Goal: Transaction & Acquisition: Obtain resource

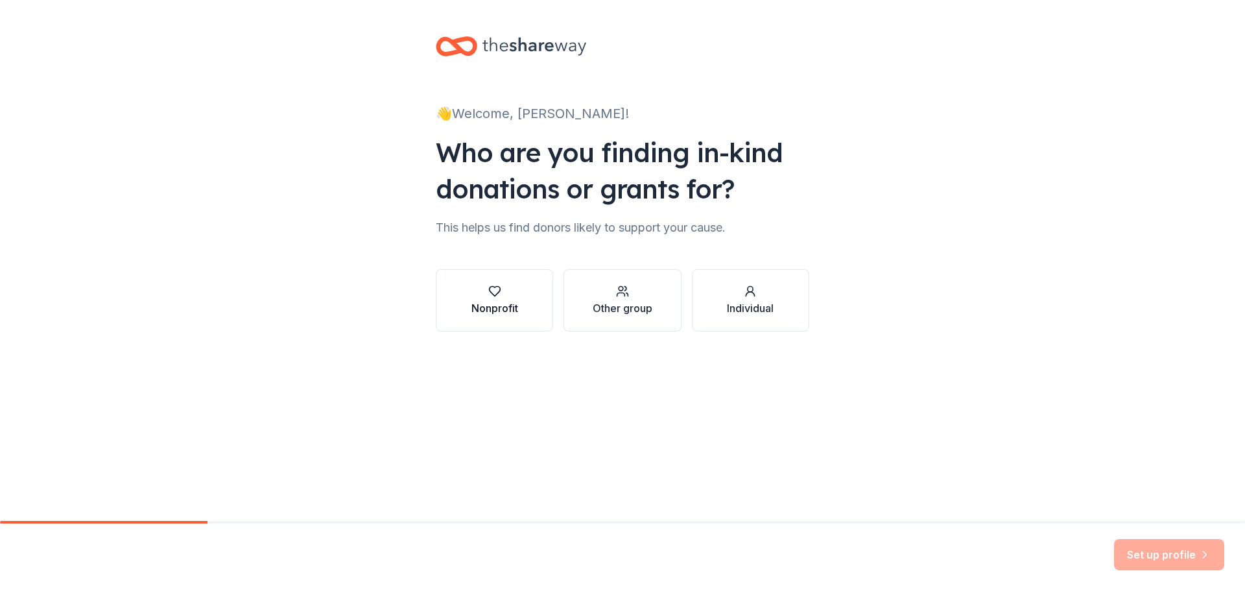
click at [493, 291] on icon "button" at bounding box center [494, 291] width 13 height 13
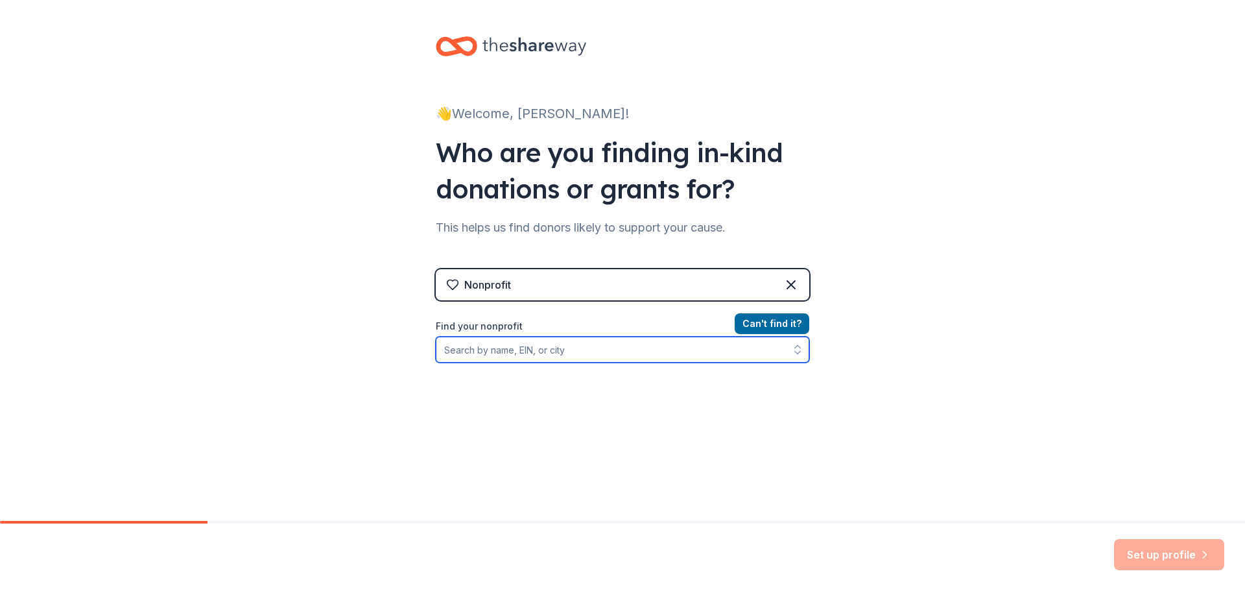
click at [478, 350] on input "Find your nonprofit" at bounding box center [622, 349] width 373 height 26
type input "t"
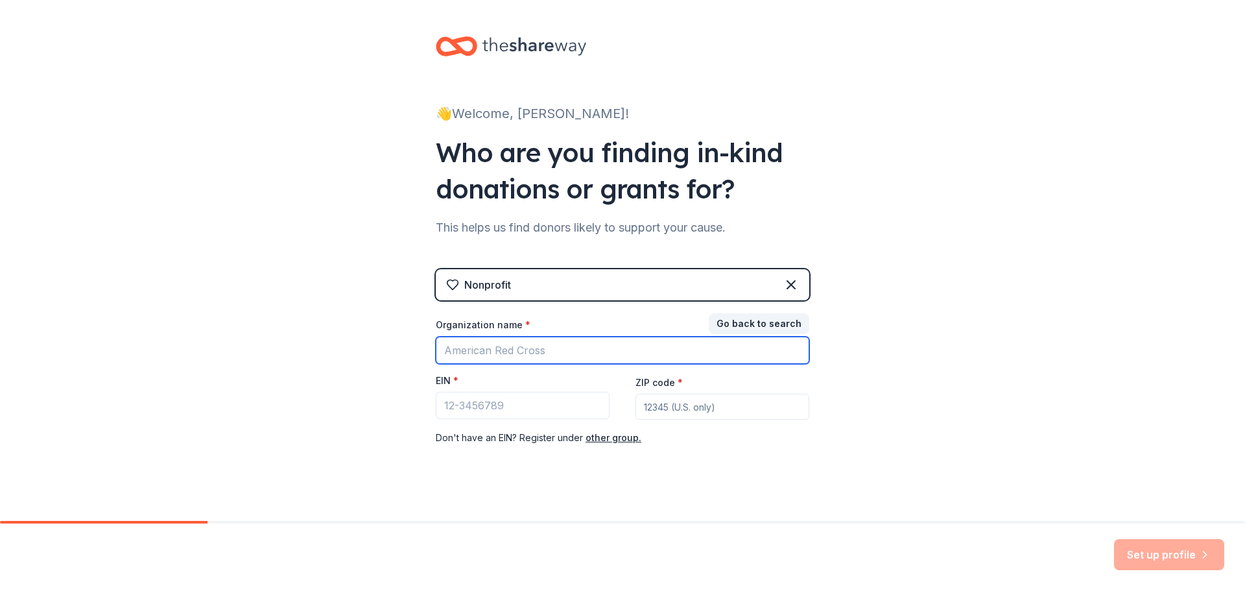
click at [478, 354] on input "Organization name *" at bounding box center [622, 349] width 373 height 27
type input "t"
type input "The [PERSON_NAME] Home for Atypical Children"
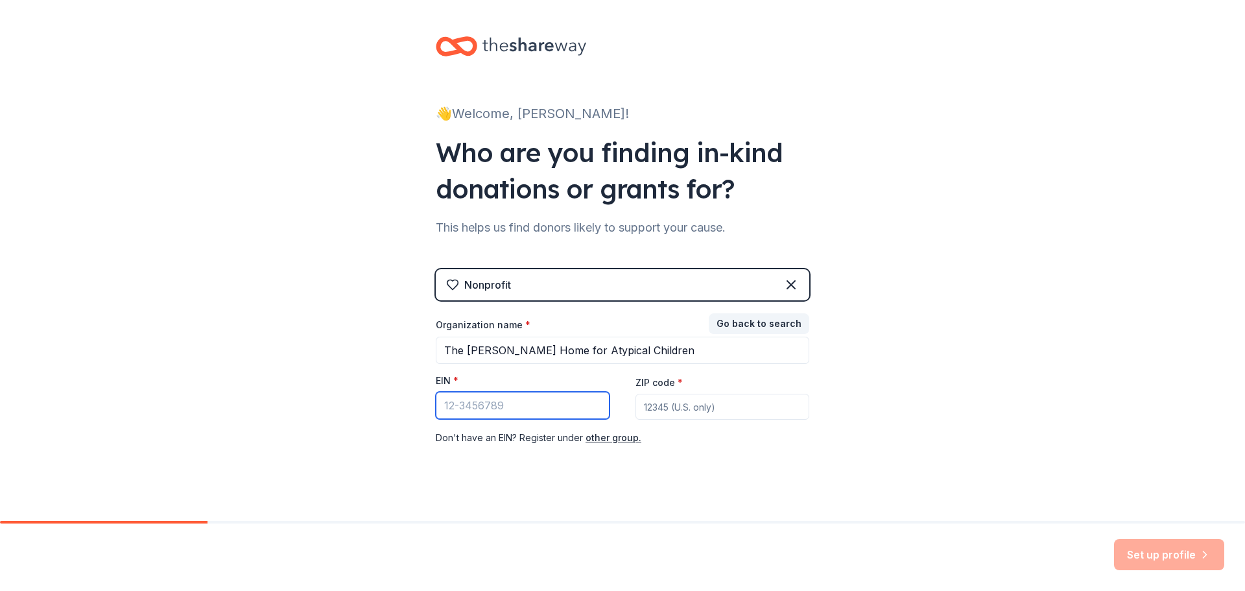
click at [447, 401] on input "EIN *" at bounding box center [523, 405] width 174 height 27
type input "[US_EMPLOYER_IDENTIFICATION_NUMBER]"
click at [656, 404] on input "ZIP code *" at bounding box center [722, 406] width 174 height 26
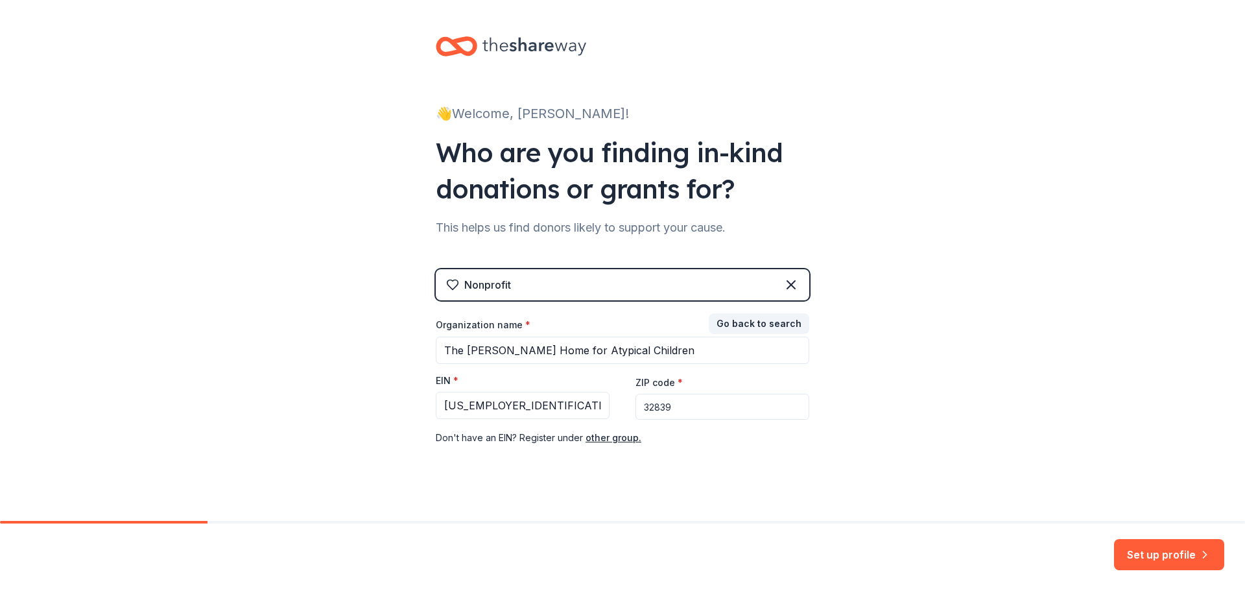
type input "32839"
click at [931, 401] on div "👋 Welcome, [PERSON_NAME]! Who are you finding in-kind donations or grants for? …" at bounding box center [622, 267] width 1245 height 534
click at [1163, 558] on button "Set up profile" at bounding box center [1169, 554] width 110 height 31
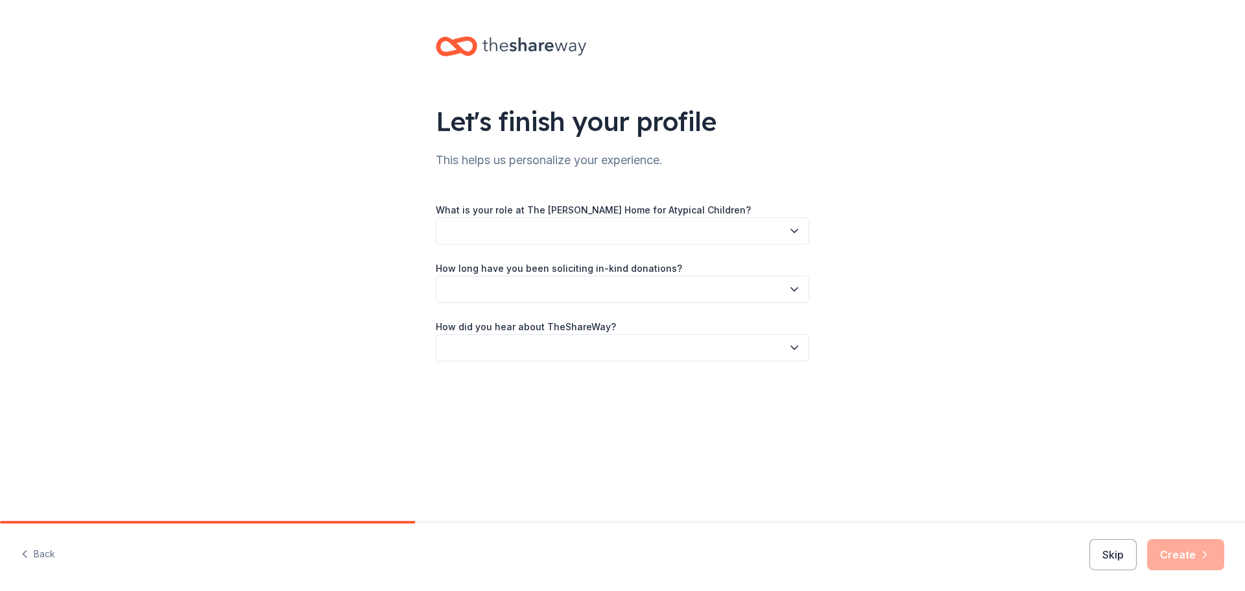
click at [598, 222] on button "button" at bounding box center [622, 230] width 373 height 27
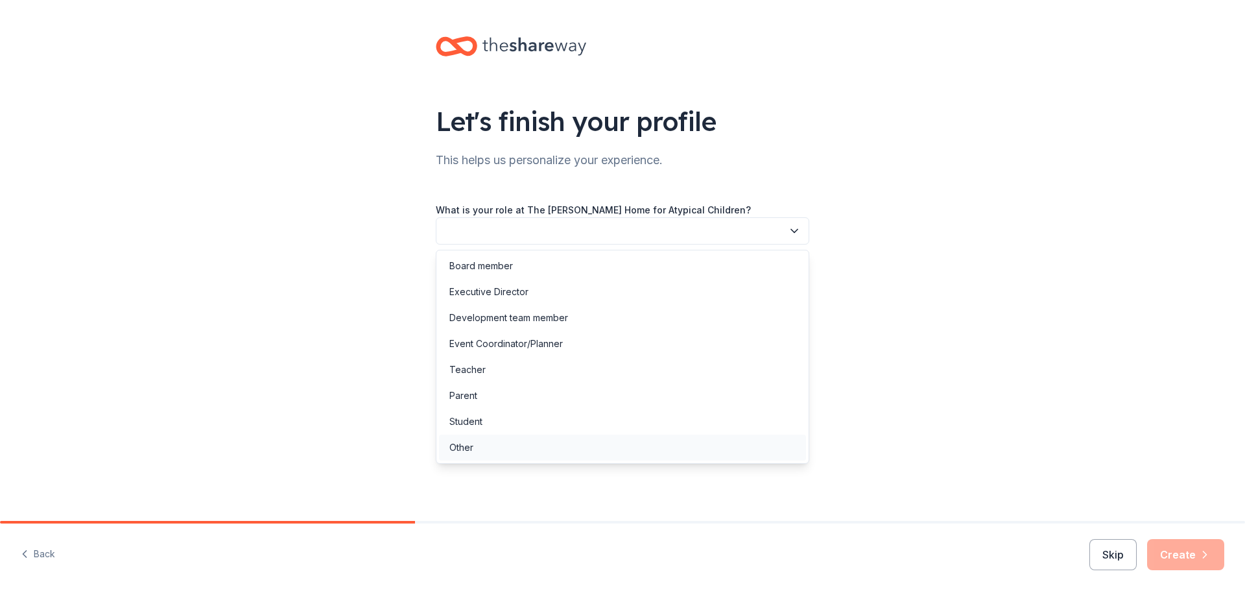
click at [465, 446] on div "Other" at bounding box center [461, 448] width 24 height 16
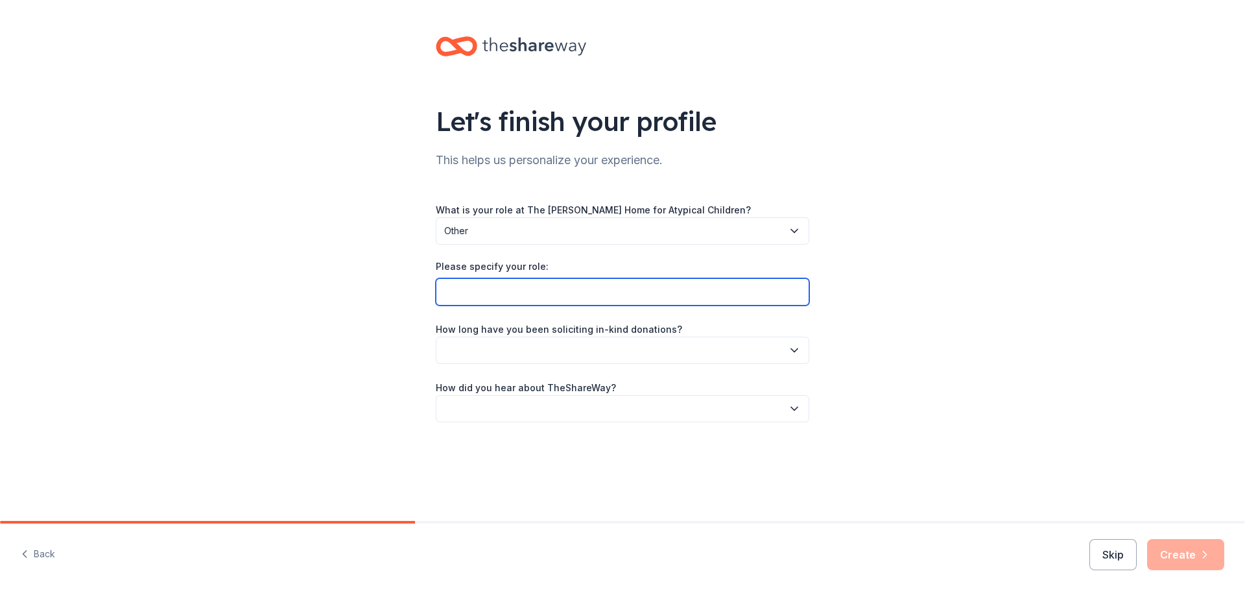
click at [497, 288] on input "Please specify your role:" at bounding box center [622, 291] width 373 height 27
type input "We are a home for special needs children/adults for a life time"
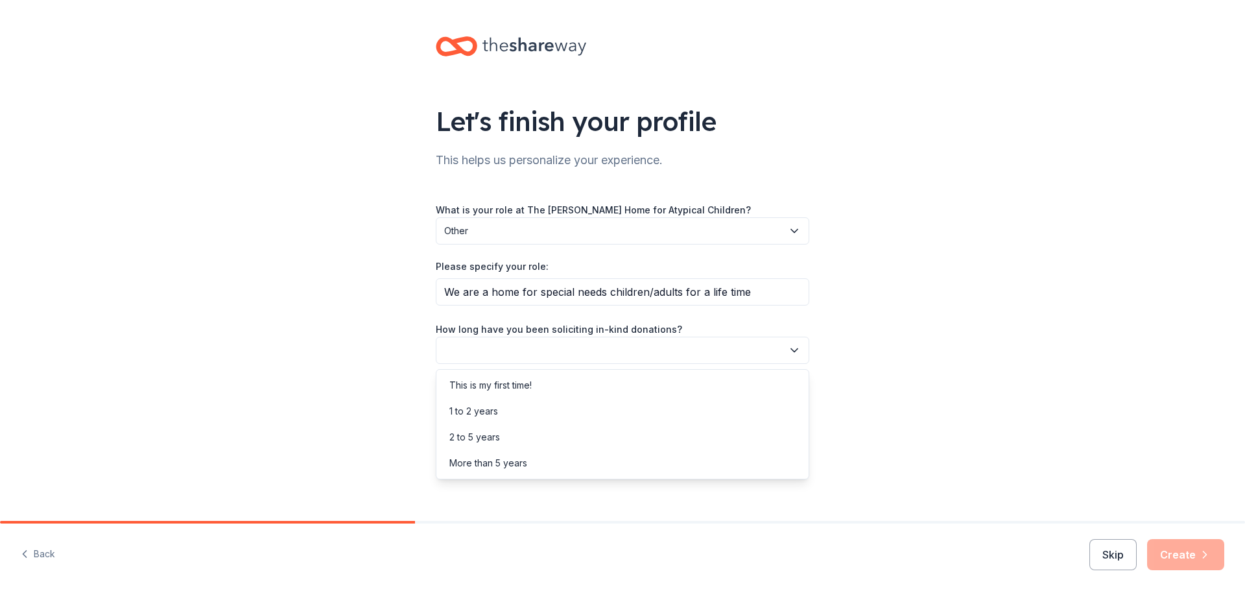
click at [487, 347] on button "button" at bounding box center [622, 349] width 373 height 27
click at [488, 436] on div "2 to 5 years" at bounding box center [474, 437] width 51 height 16
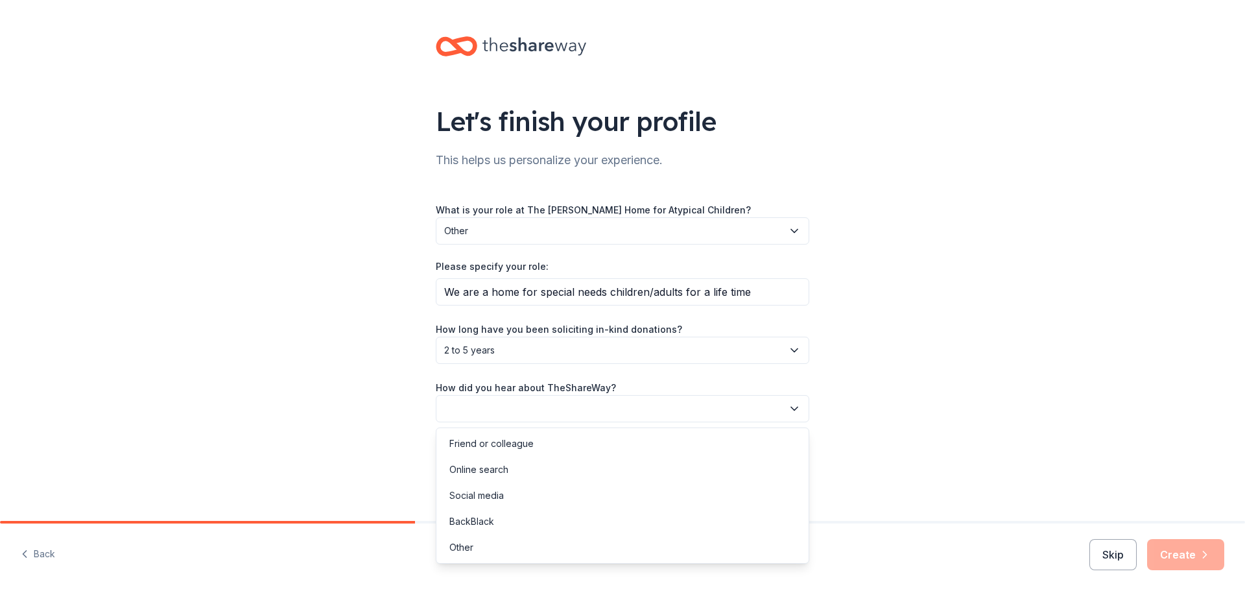
click at [464, 406] on button "button" at bounding box center [622, 408] width 373 height 27
click at [480, 467] on div "Online search" at bounding box center [478, 470] width 59 height 16
click at [1181, 550] on button "Create" at bounding box center [1185, 554] width 77 height 31
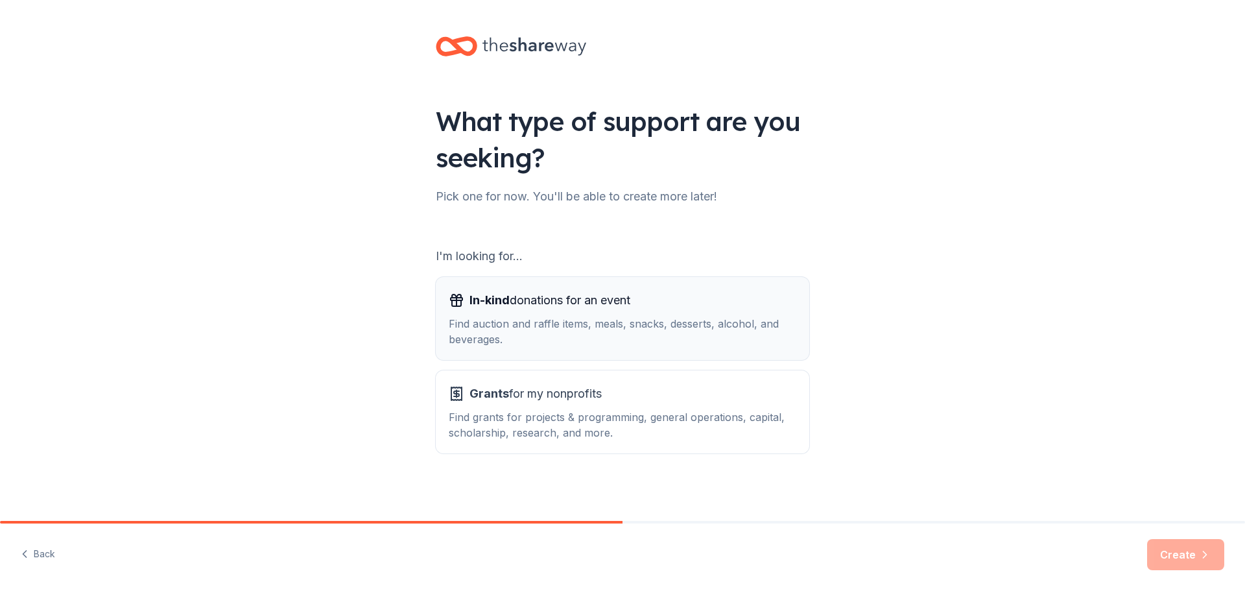
click at [514, 303] on span "In-kind donations for an event" at bounding box center [549, 300] width 161 height 21
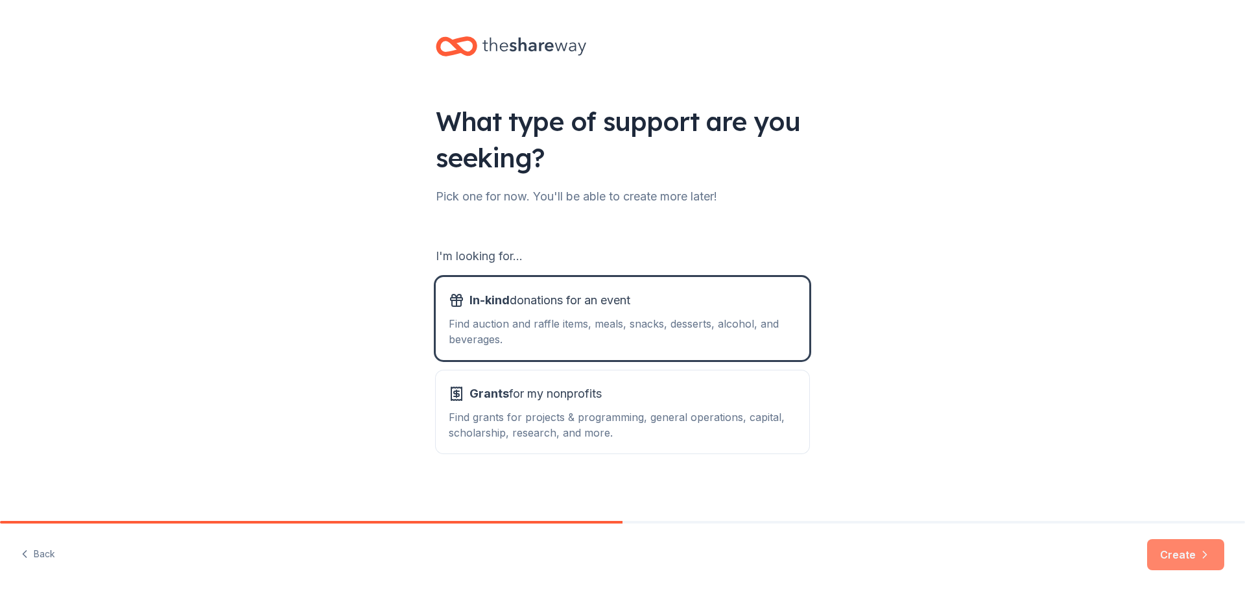
click at [1192, 553] on button "Create" at bounding box center [1185, 554] width 77 height 31
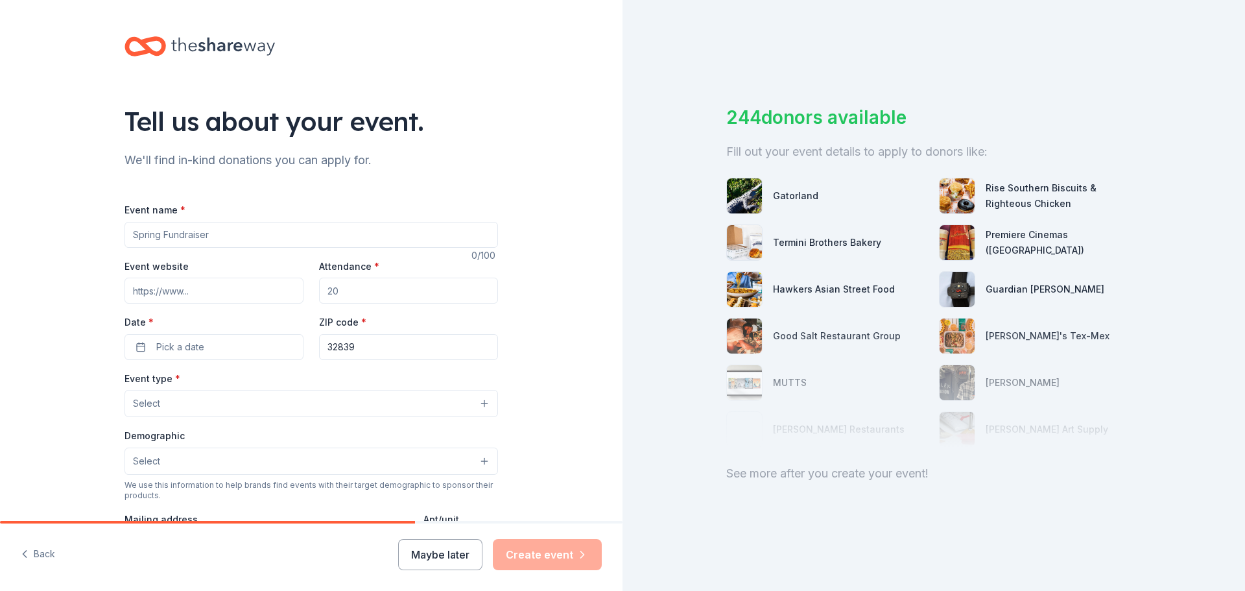
click at [170, 233] on input "Event name *" at bounding box center [310, 235] width 373 height 26
type input "[PERSON_NAME] Home 7th Gala"
click at [139, 287] on input "Event website" at bounding box center [213, 290] width 179 height 26
type input "russellhome.org"
type input "350"
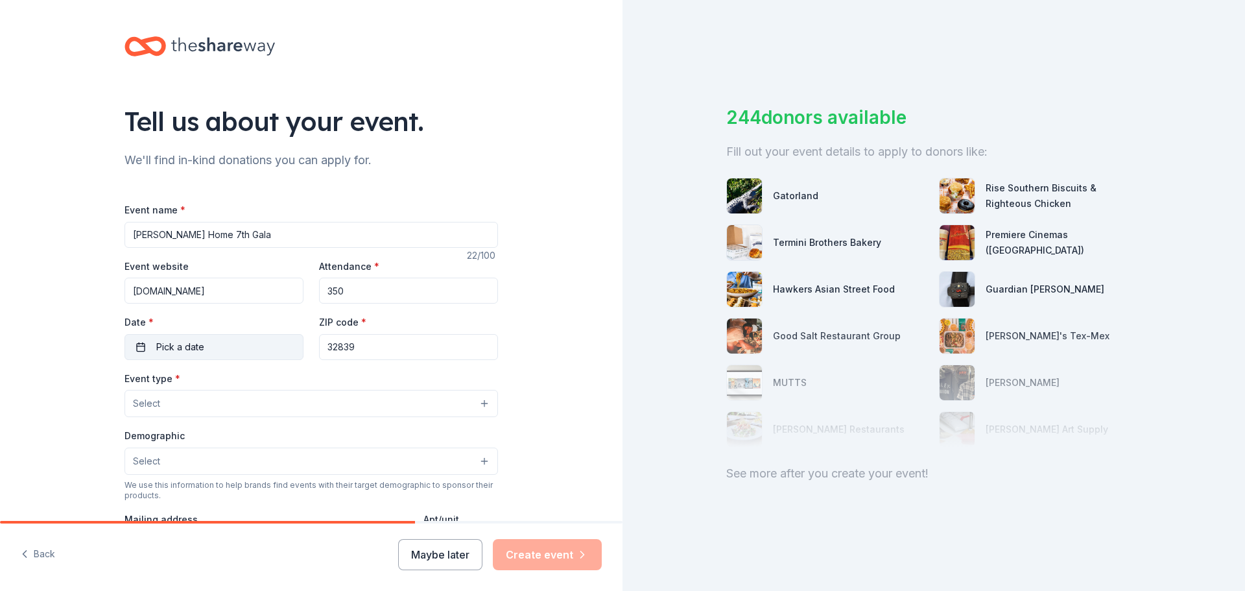
click at [198, 349] on span "Pick a date" at bounding box center [180, 347] width 48 height 16
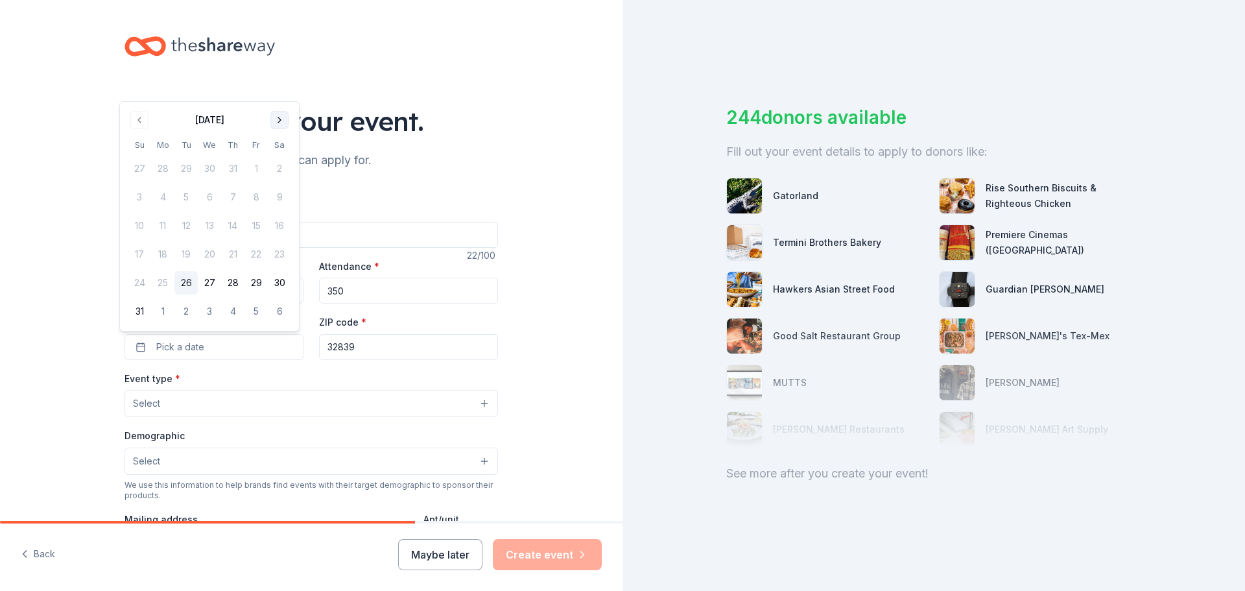
click at [284, 121] on button "Go to next month" at bounding box center [279, 120] width 18 height 18
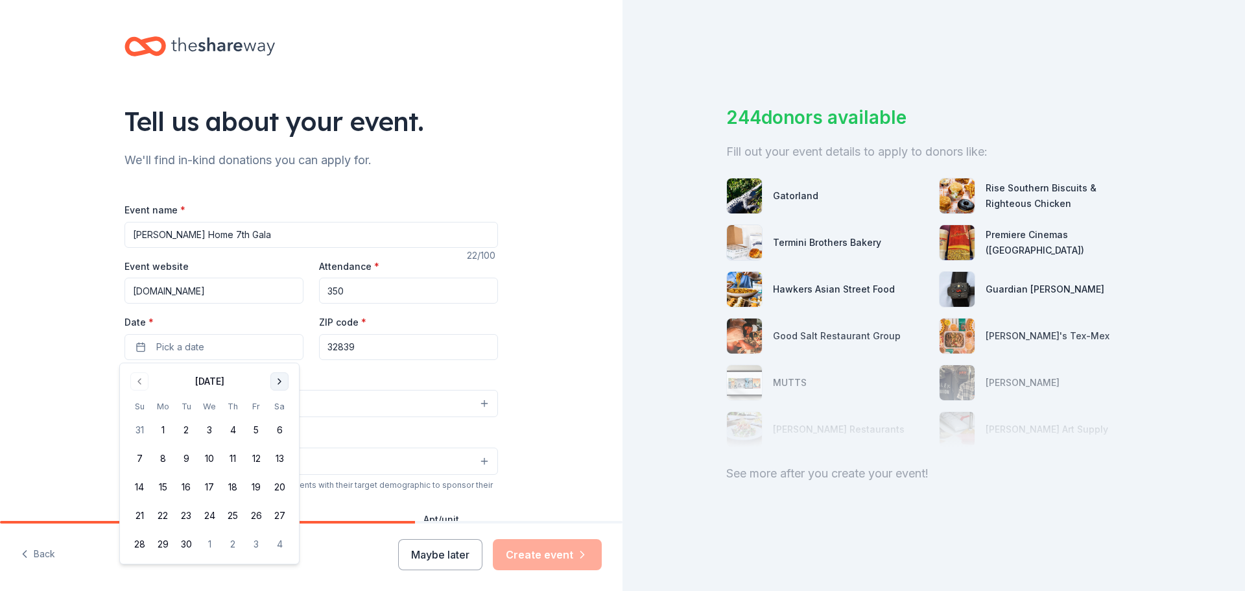
click at [279, 373] on button "Go to next month" at bounding box center [279, 381] width 18 height 18
click at [276, 429] on button "4" at bounding box center [279, 429] width 23 height 23
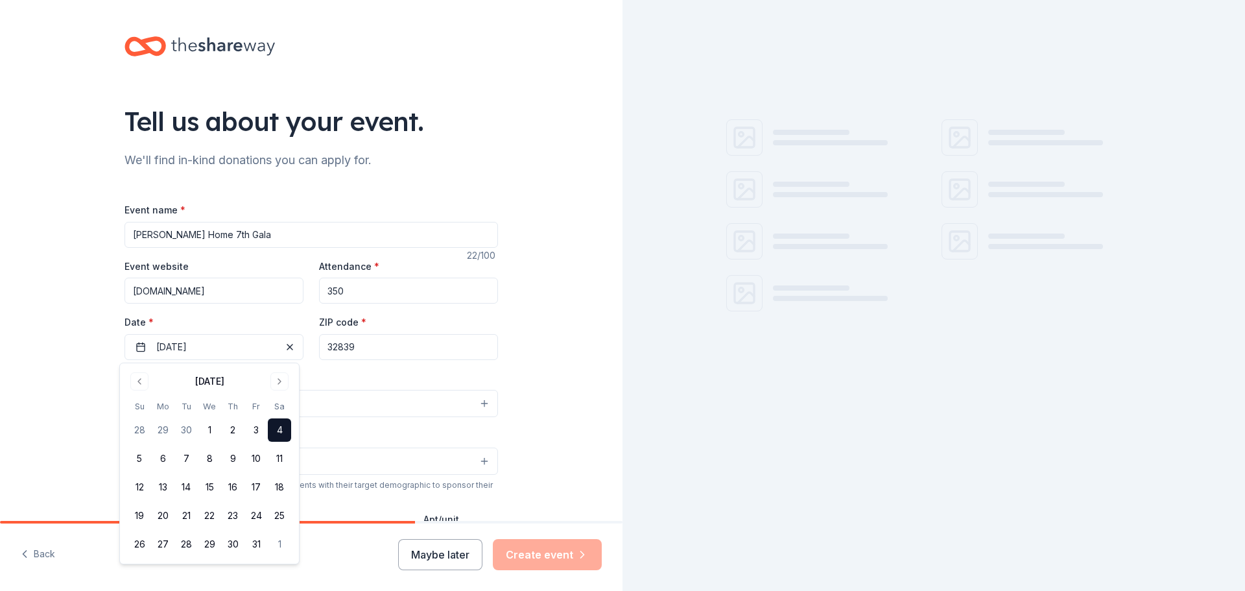
click at [387, 371] on div "Event type * Select" at bounding box center [310, 393] width 373 height 47
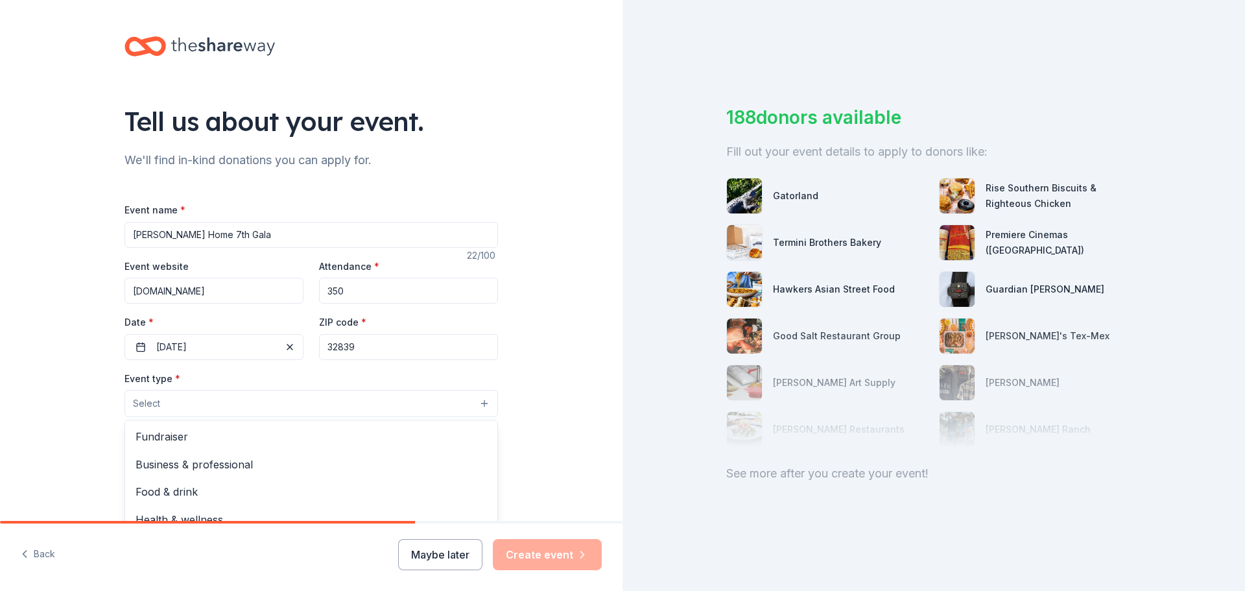
click at [163, 399] on button "Select" at bounding box center [310, 403] width 373 height 27
click at [167, 434] on span "Fundraiser" at bounding box center [310, 436] width 351 height 17
click at [552, 355] on div "Tell us about your event. We'll find in-kind donations you can apply for. Event…" at bounding box center [311, 432] width 622 height 864
click at [174, 458] on button "Select" at bounding box center [310, 462] width 373 height 27
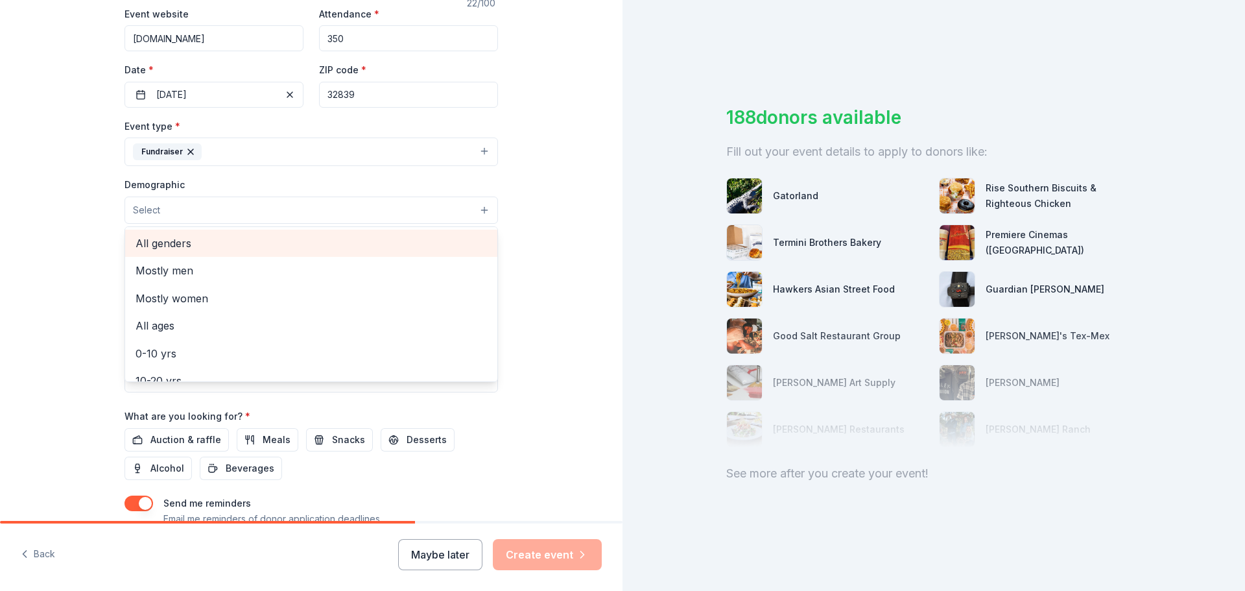
click at [180, 244] on span "All genders" at bounding box center [310, 243] width 351 height 17
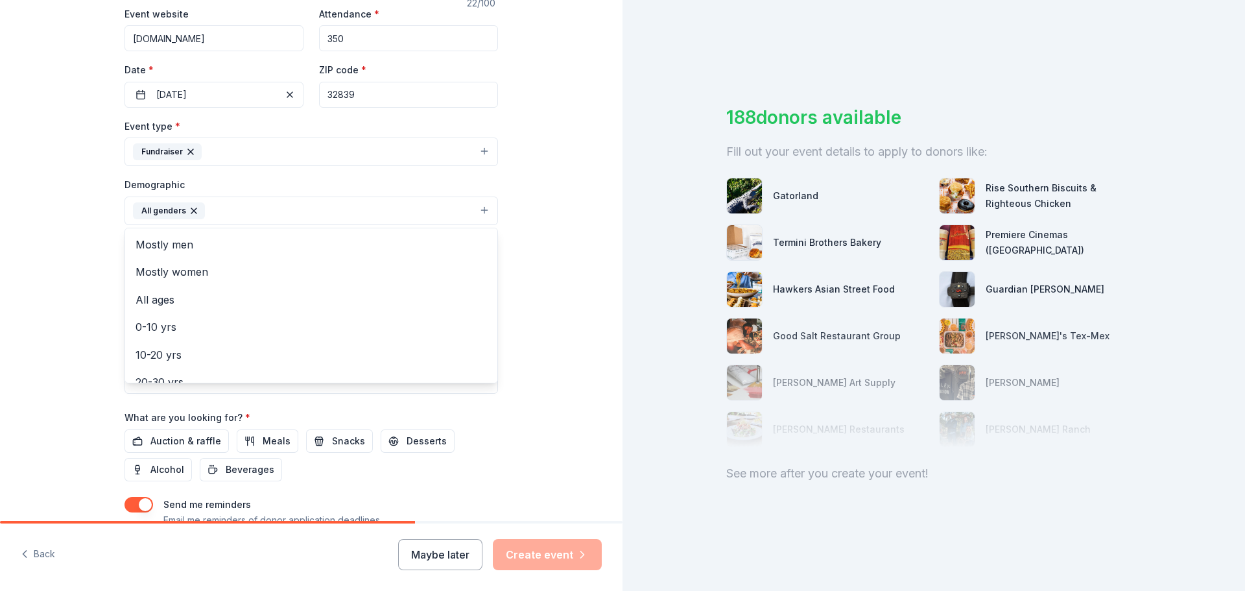
click at [553, 241] on div "Tell us about your event. We'll find in-kind donations you can apply for. Event…" at bounding box center [311, 180] width 622 height 865
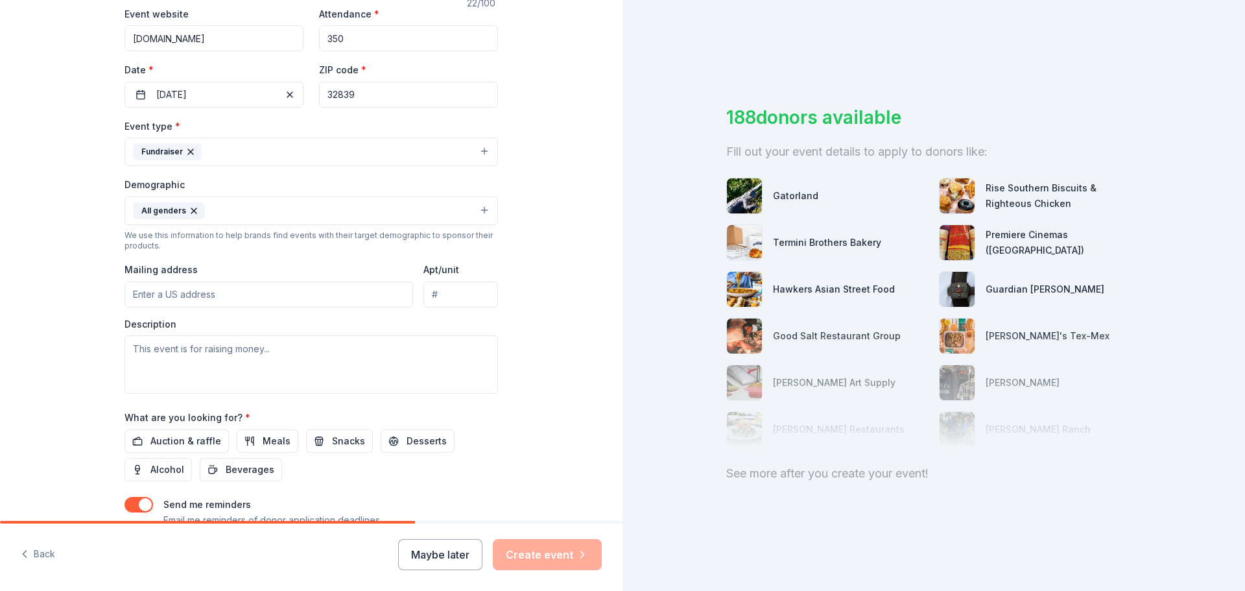
click at [164, 291] on input "Mailing address" at bounding box center [268, 294] width 288 height 26
type input "510 Holden Ave."
click at [154, 353] on textarea at bounding box center [310, 364] width 373 height 58
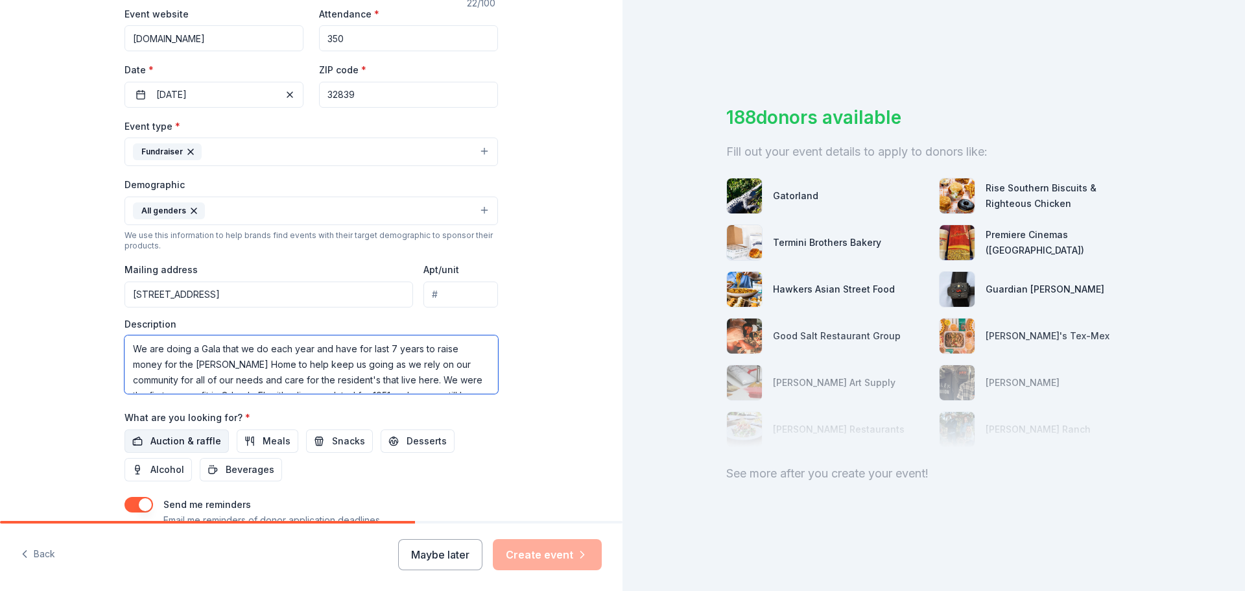
type textarea "We are doing a Gala that we do each year and have for last 7 years to raise mon…"
click at [196, 436] on span "Auction & raffle" at bounding box center [185, 441] width 71 height 16
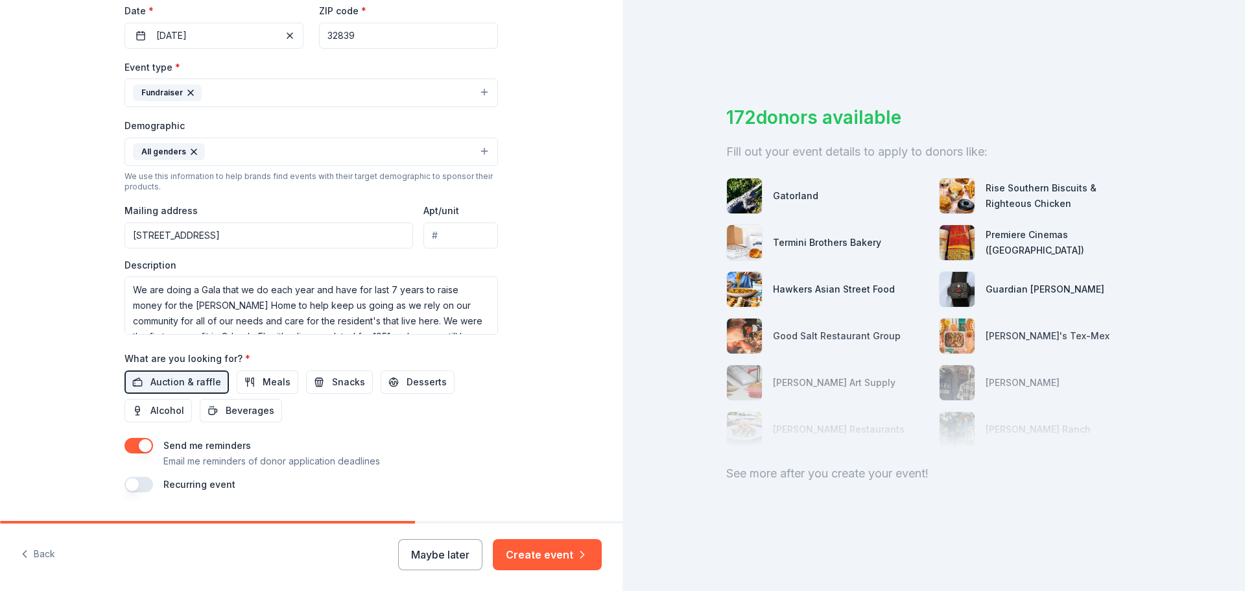
scroll to position [345, 0]
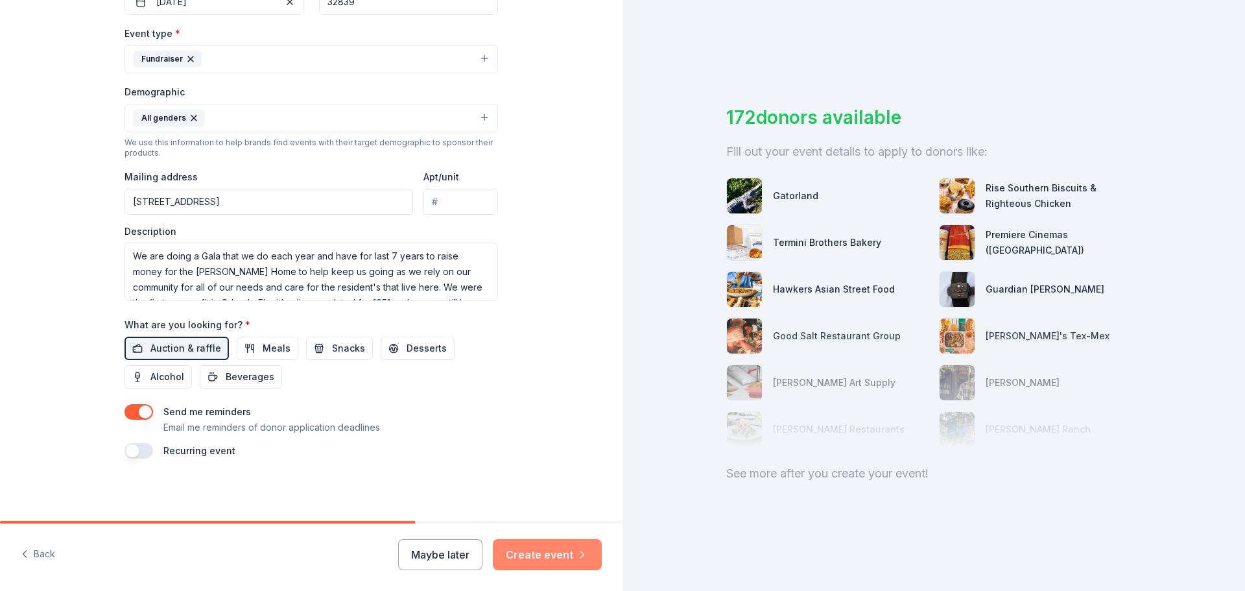
click at [564, 550] on button "Create event" at bounding box center [547, 554] width 109 height 31
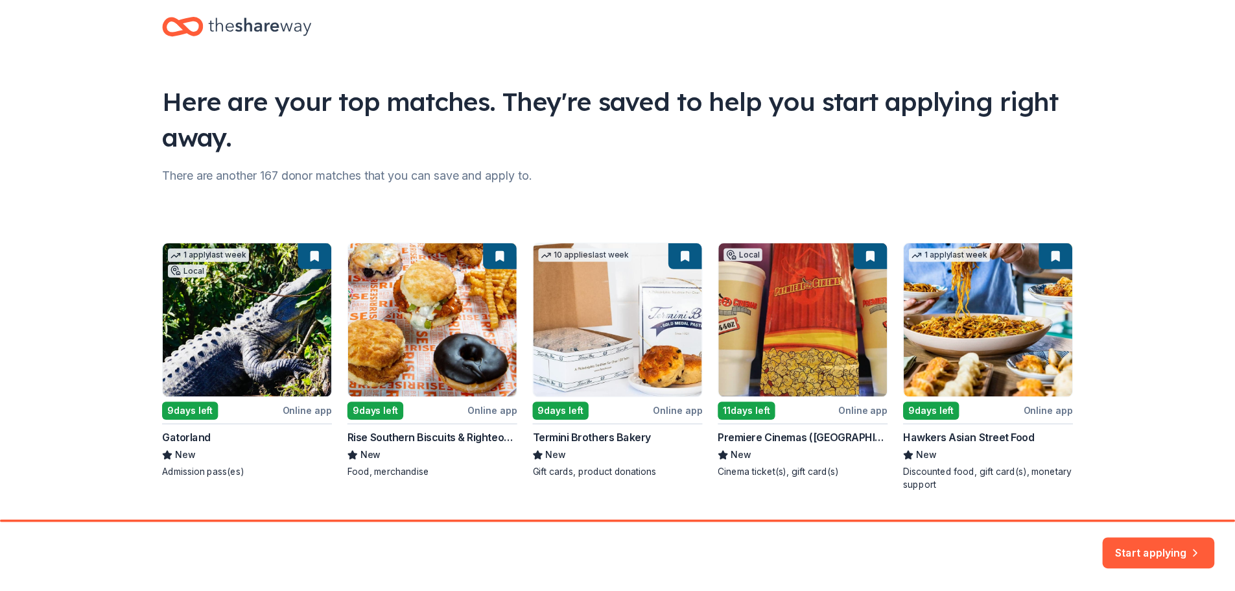
scroll to position [56, 0]
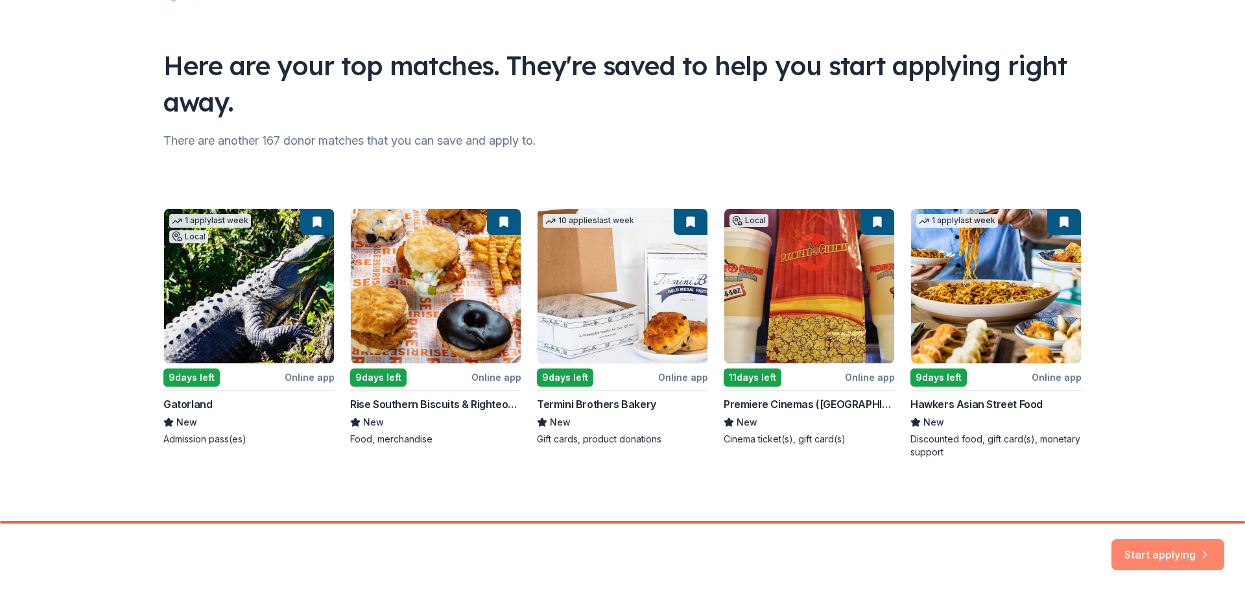
click at [1178, 555] on button "Start applying" at bounding box center [1167, 546] width 113 height 31
click at [1172, 546] on div "Start applying" at bounding box center [1167, 554] width 113 height 31
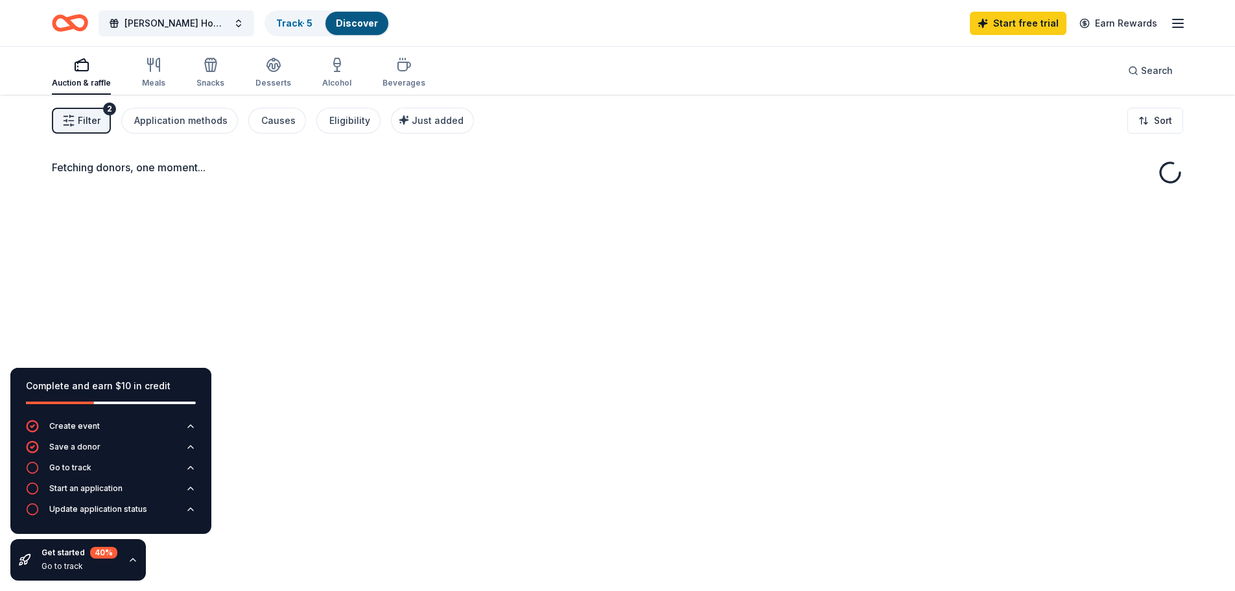
click at [310, 314] on div "Fetching donors, one moment..." at bounding box center [617, 390] width 1235 height 591
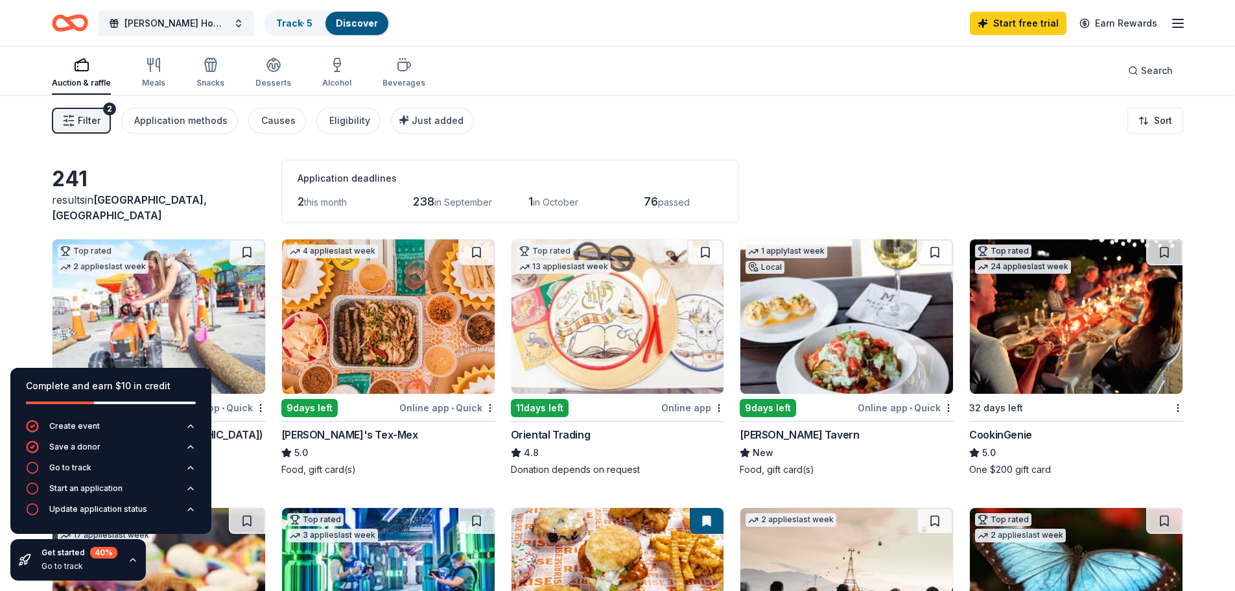
click at [239, 475] on div "Admission ticket(s)" at bounding box center [159, 469] width 214 height 13
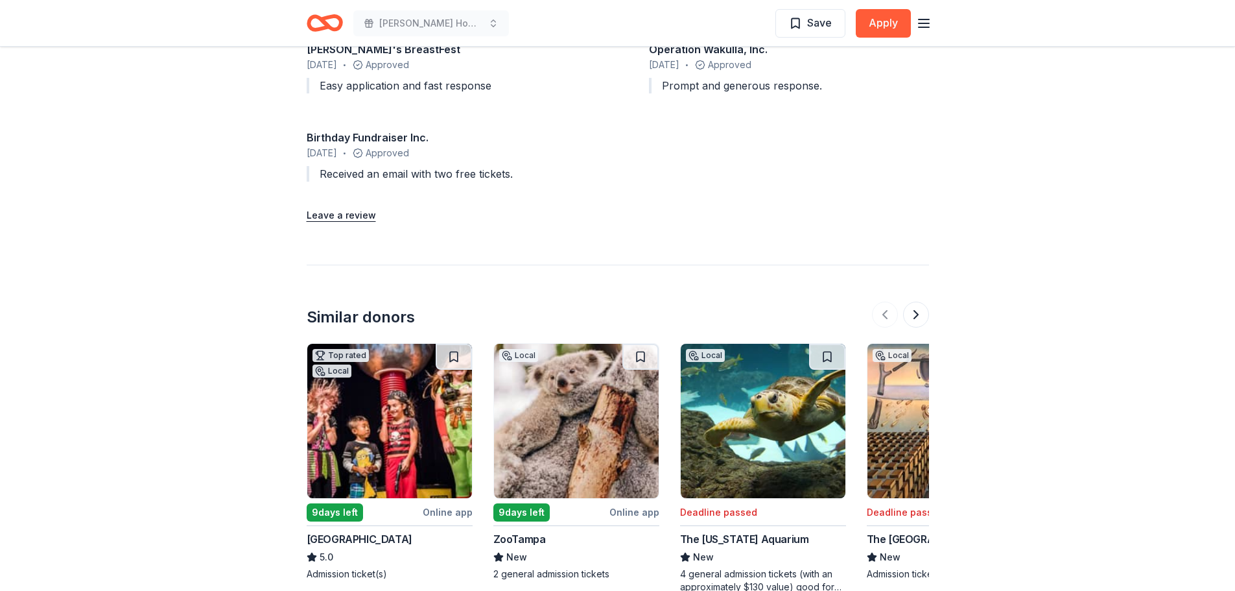
scroll to position [1552, 0]
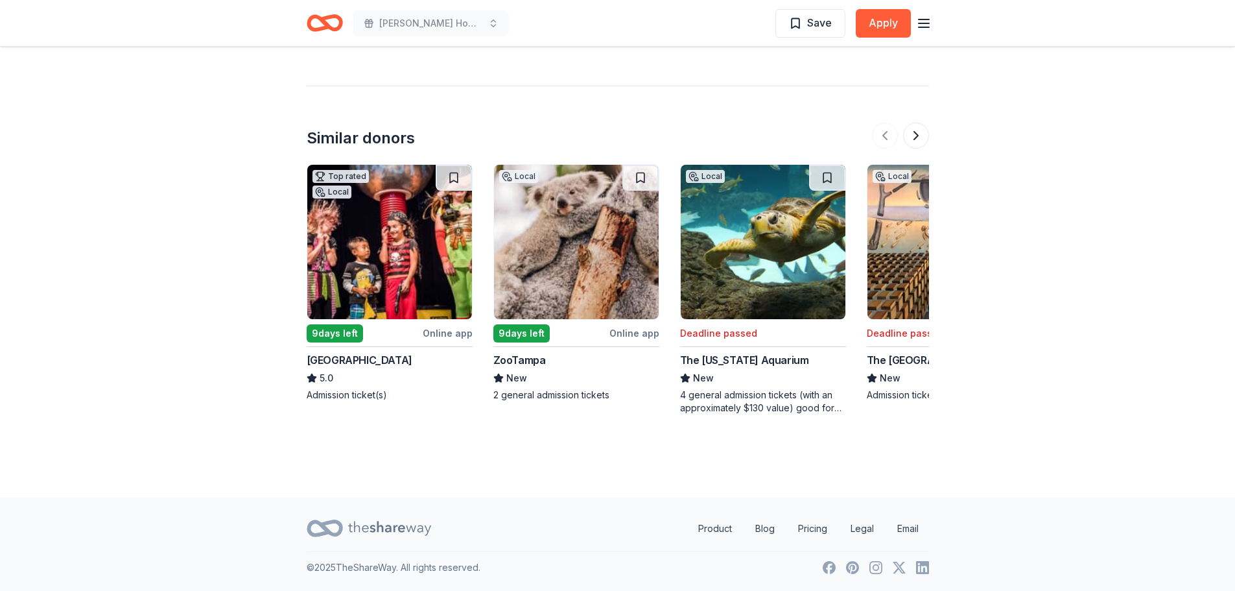
click at [787, 278] on img at bounding box center [763, 242] width 165 height 154
click at [413, 239] on img at bounding box center [389, 242] width 165 height 154
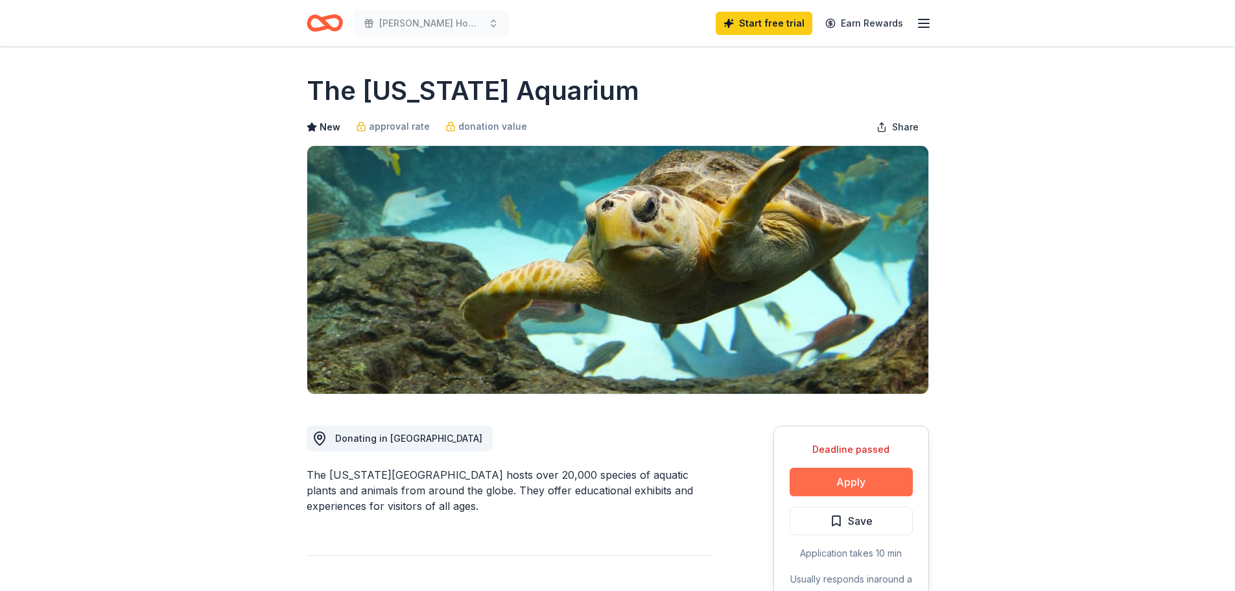
click at [825, 471] on button "Apply" at bounding box center [851, 481] width 123 height 29
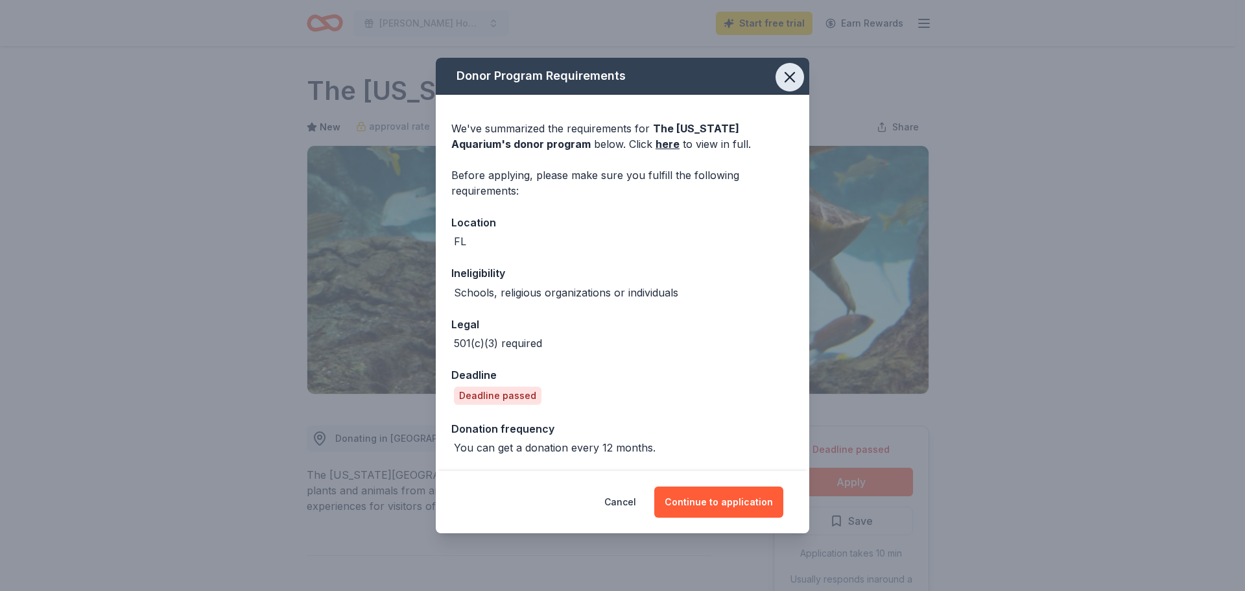
click at [790, 71] on icon "button" at bounding box center [790, 77] width 18 height 18
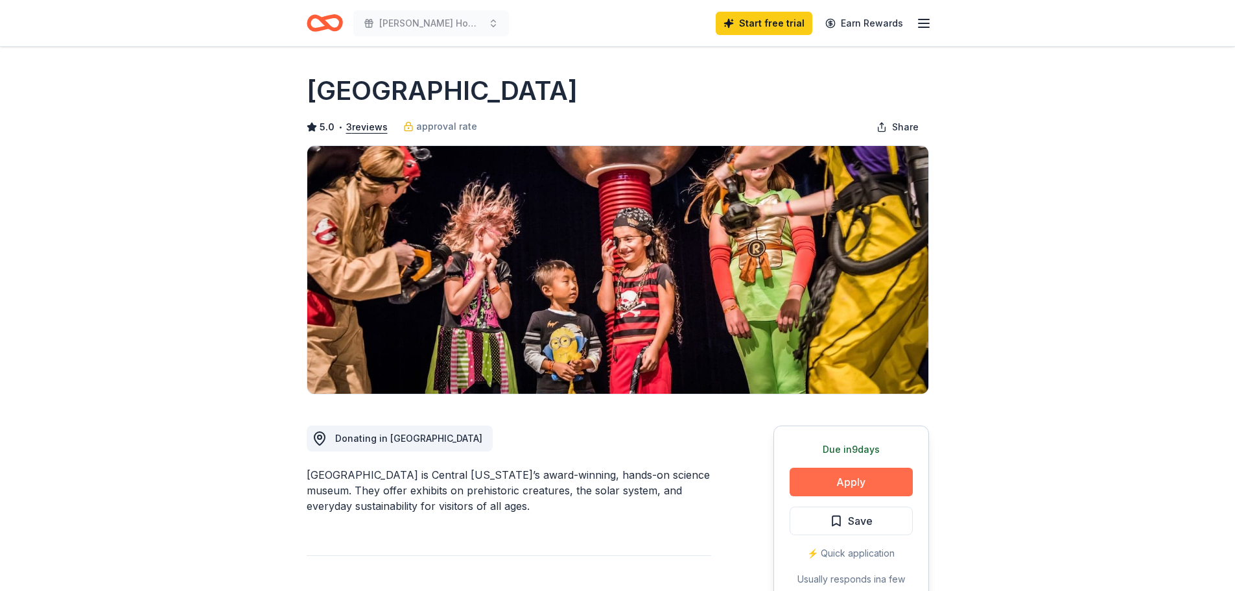
click at [826, 474] on button "Apply" at bounding box center [851, 481] width 123 height 29
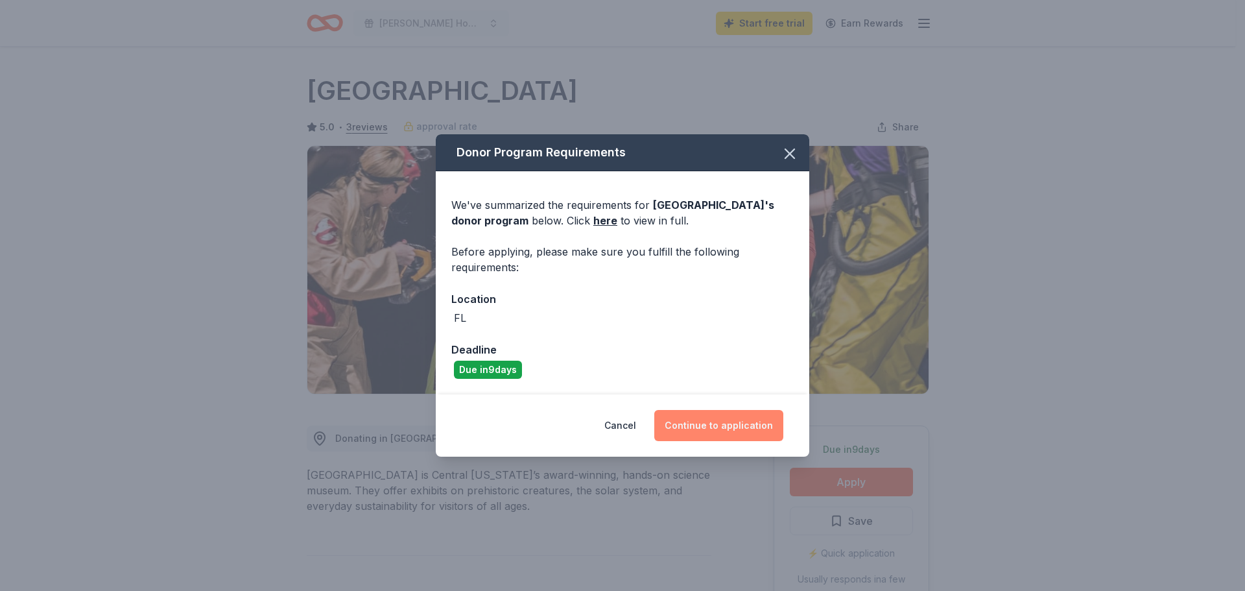
click at [708, 419] on button "Continue to application" at bounding box center [718, 425] width 129 height 31
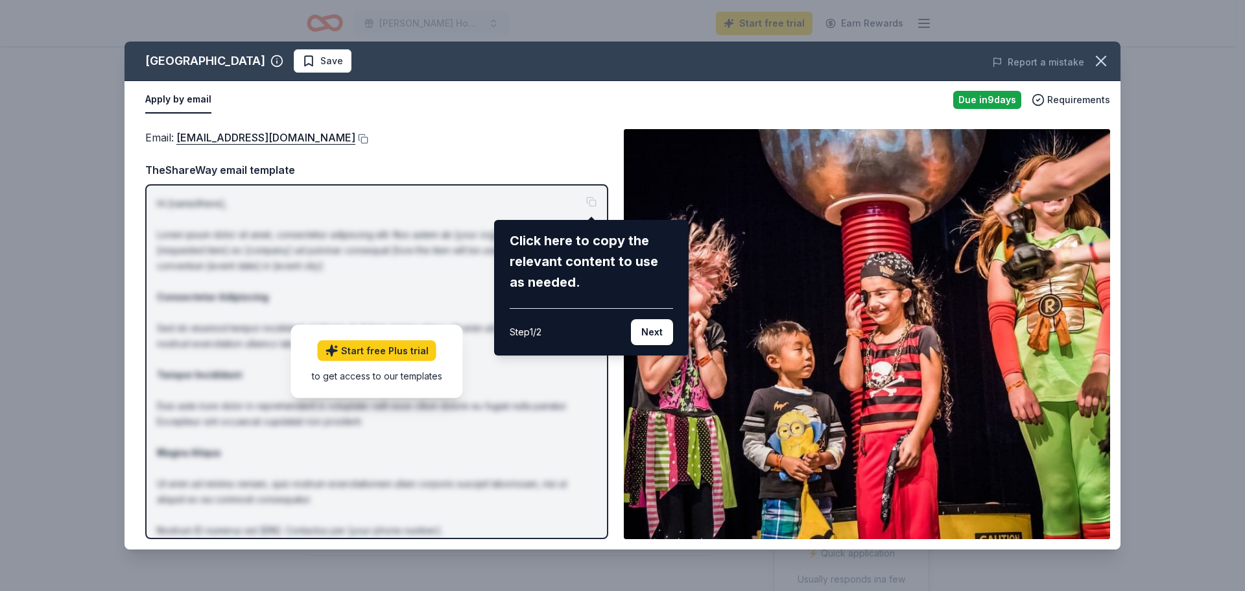
click at [384, 346] on div "Orlando Science Center Save Report a mistake Apply by email Due in 9 days Requi…" at bounding box center [622, 295] width 996 height 508
click at [659, 327] on button "Next" at bounding box center [652, 332] width 42 height 26
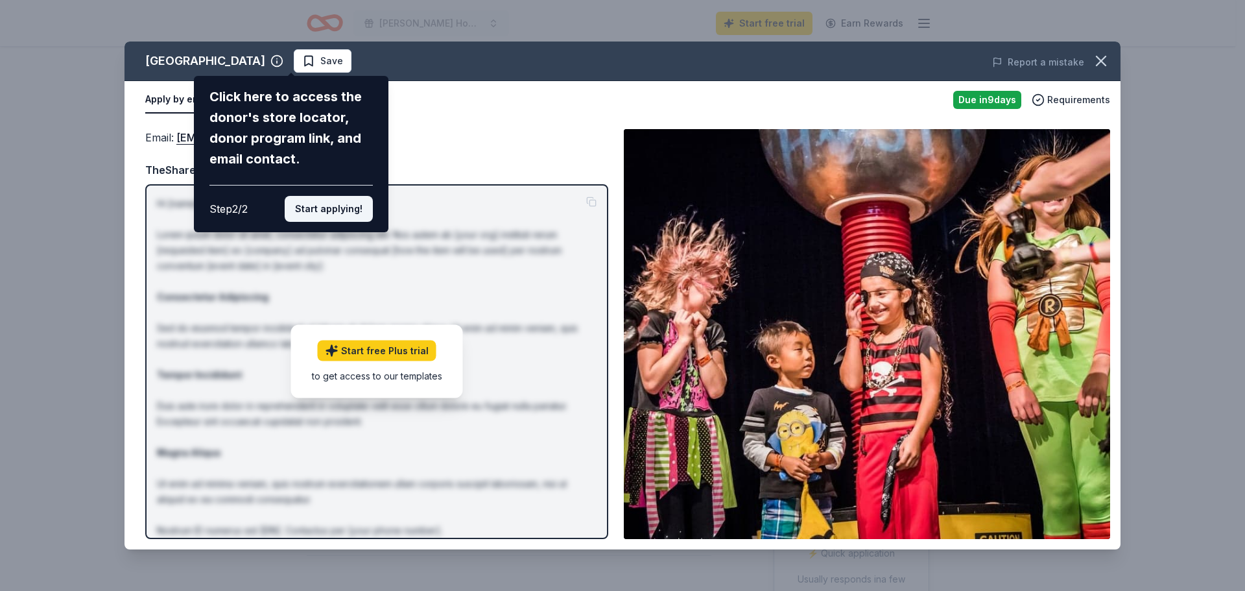
click at [336, 209] on button "Start applying!" at bounding box center [329, 209] width 88 height 26
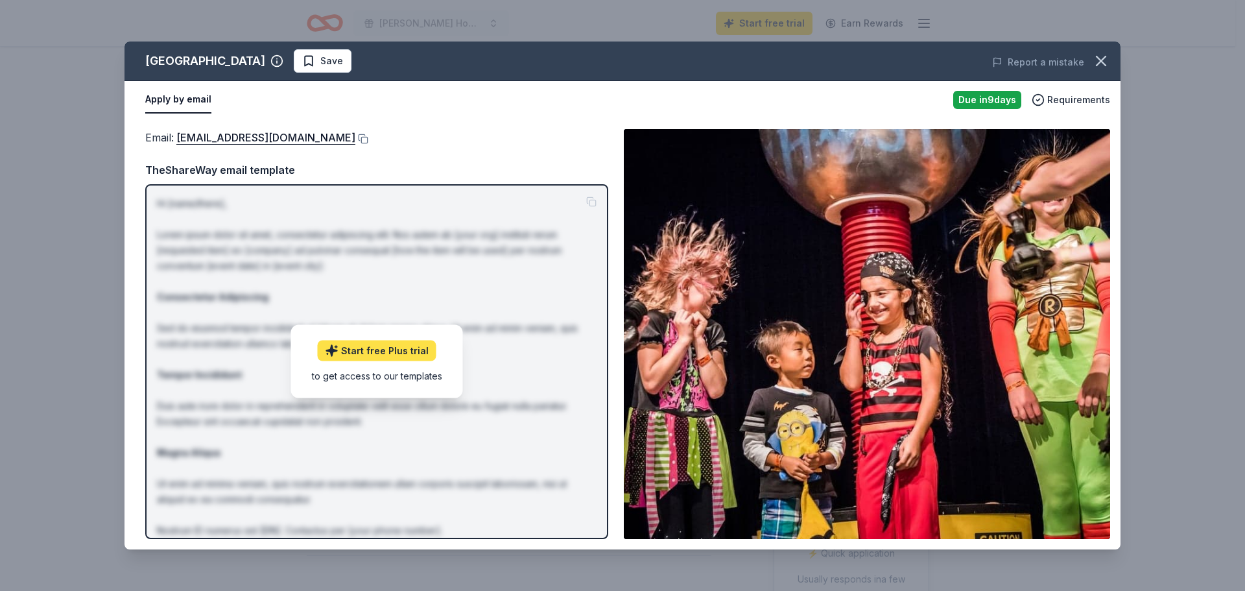
click at [390, 353] on link "Start free Plus trial" at bounding box center [377, 350] width 119 height 21
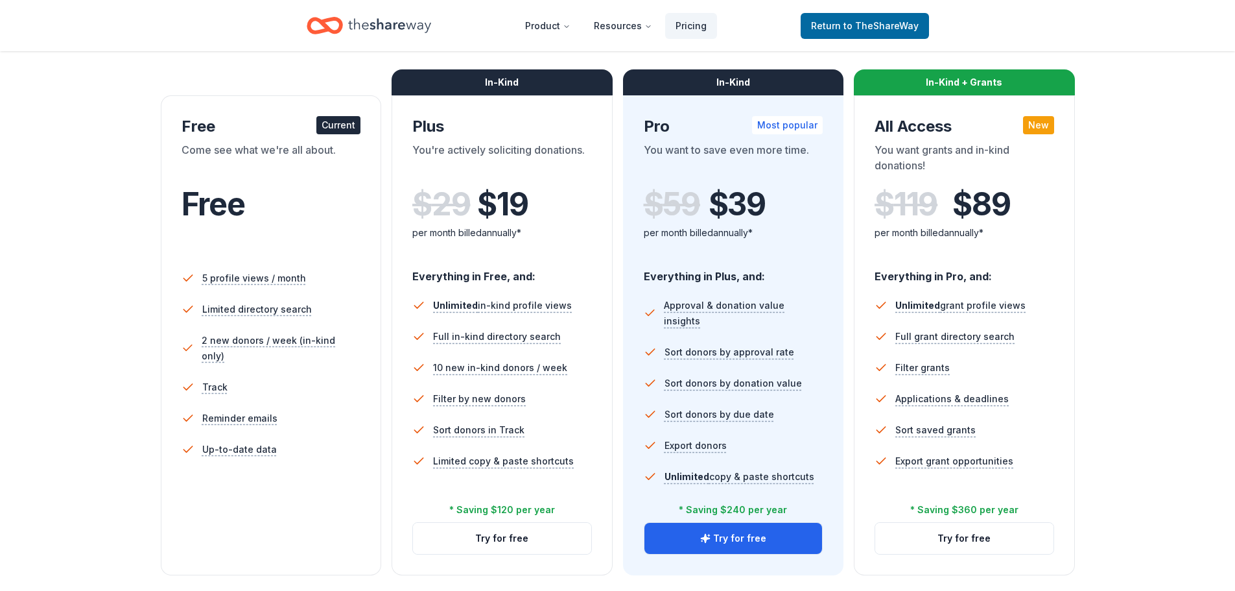
scroll to position [197, 0]
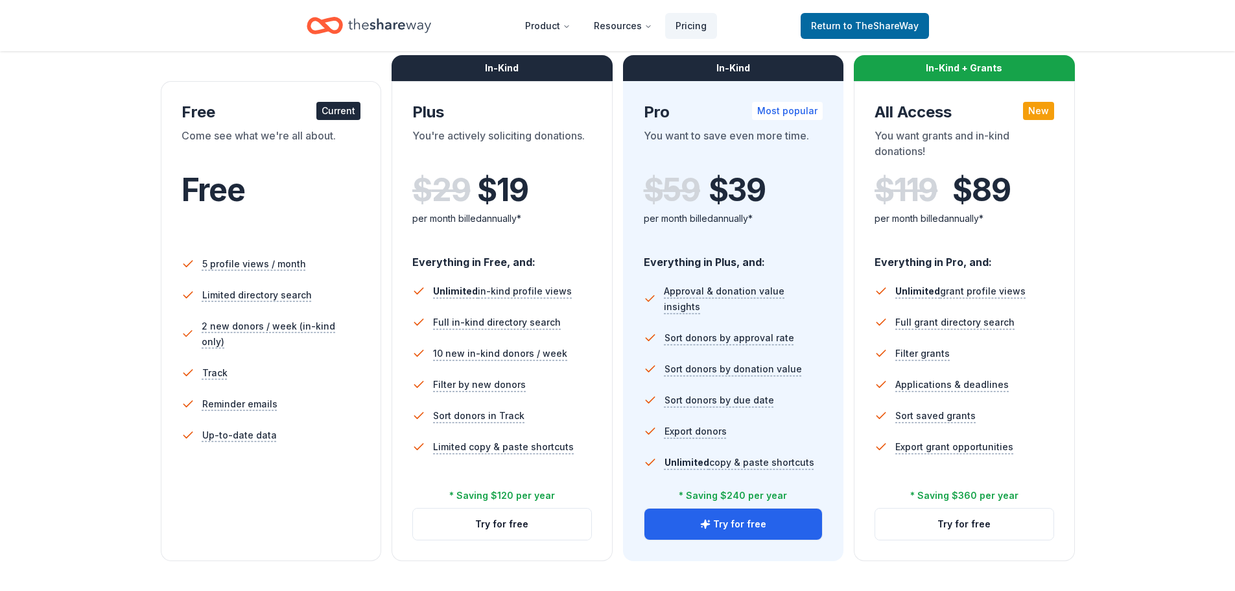
click at [327, 113] on div "Current" at bounding box center [338, 111] width 44 height 18
click at [341, 112] on div "Current" at bounding box center [338, 111] width 44 height 18
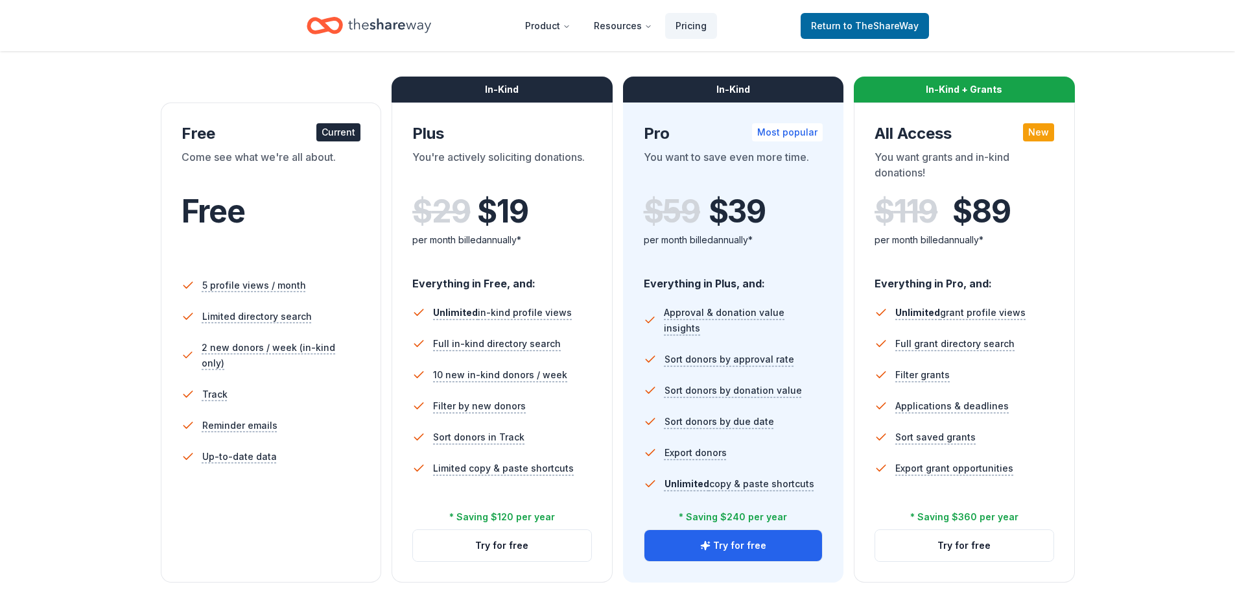
scroll to position [0, 0]
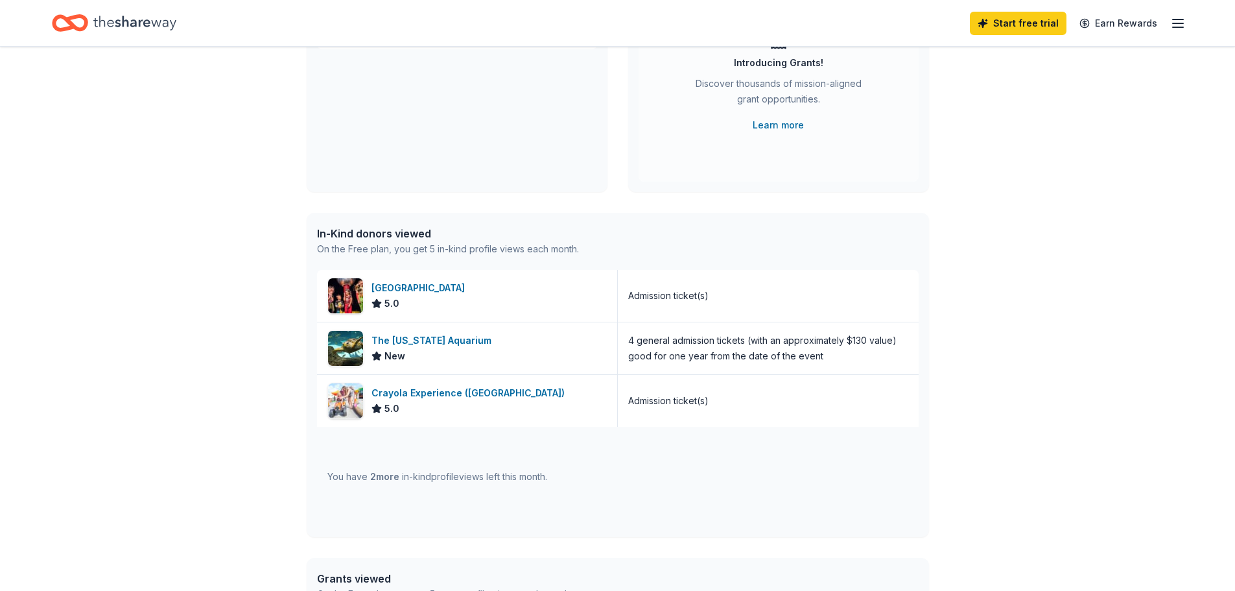
scroll to position [180, 0]
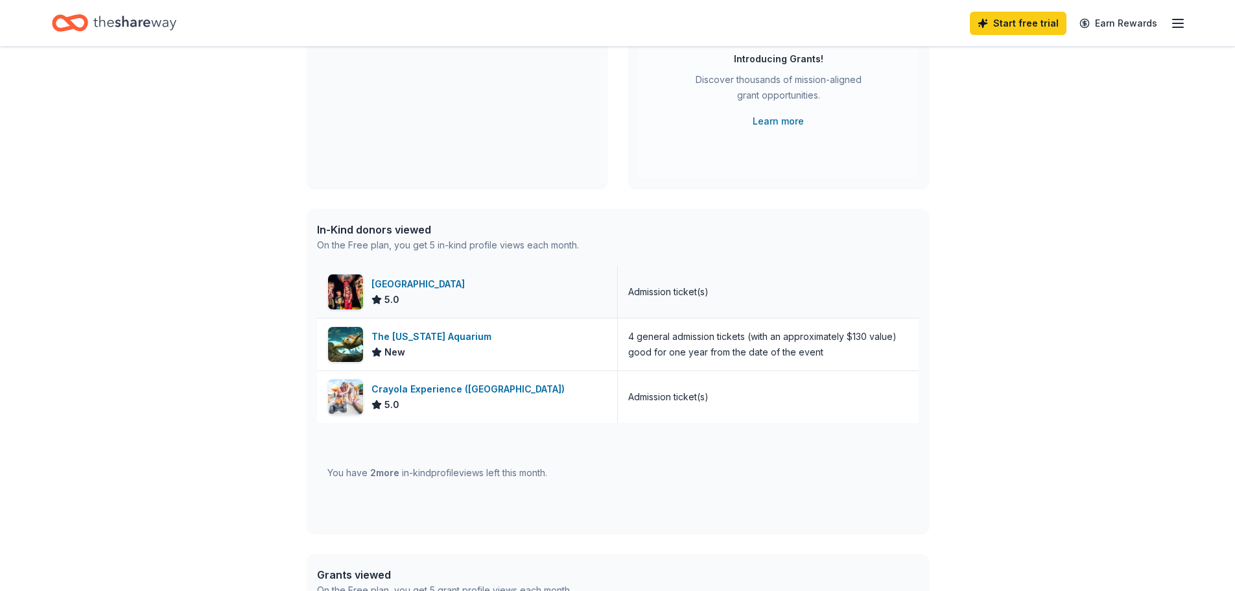
click at [410, 283] on div "[GEOGRAPHIC_DATA]" at bounding box center [420, 284] width 99 height 16
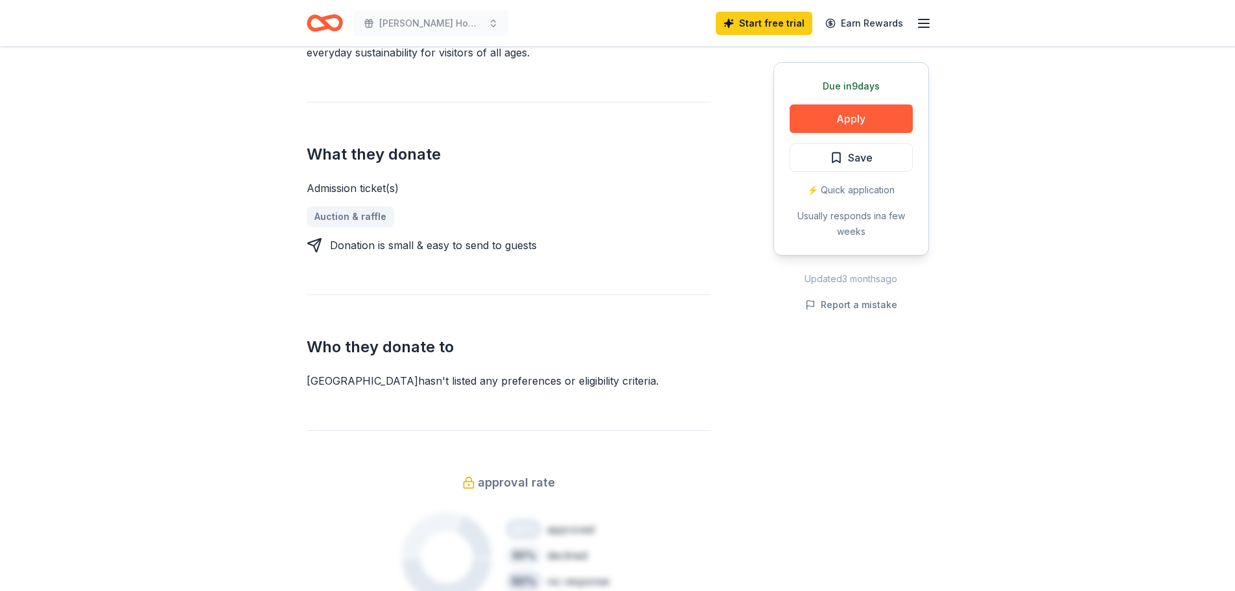
scroll to position [451, 0]
click at [358, 216] on link "Auction & raffle" at bounding box center [356, 218] width 98 height 21
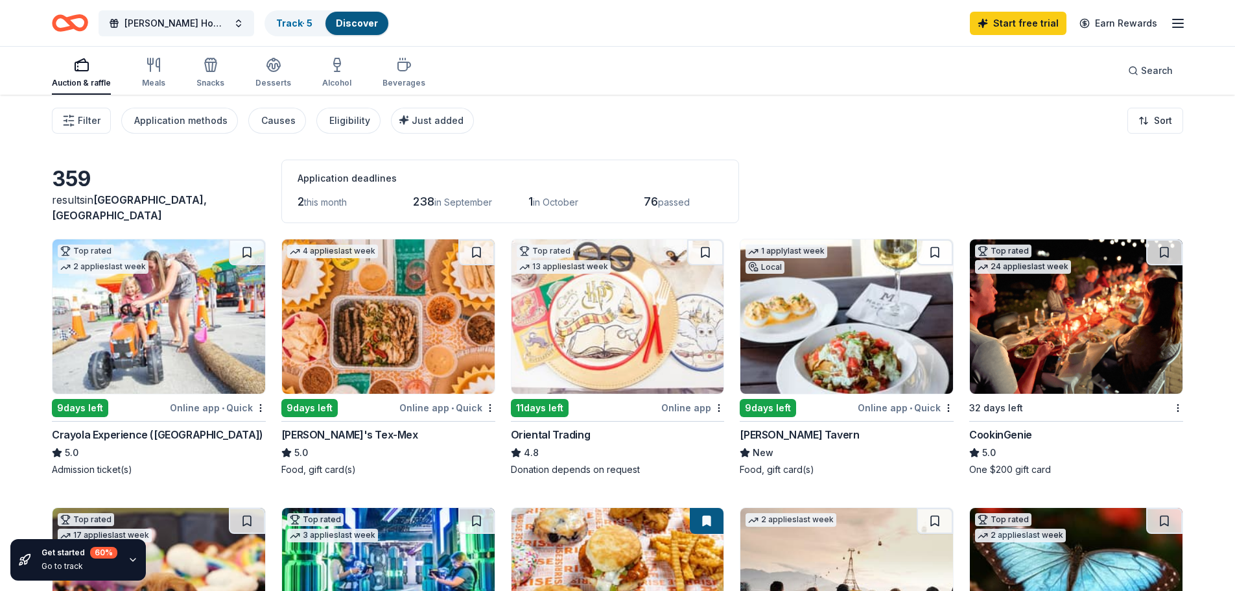
click at [840, 336] on img at bounding box center [846, 316] width 213 height 154
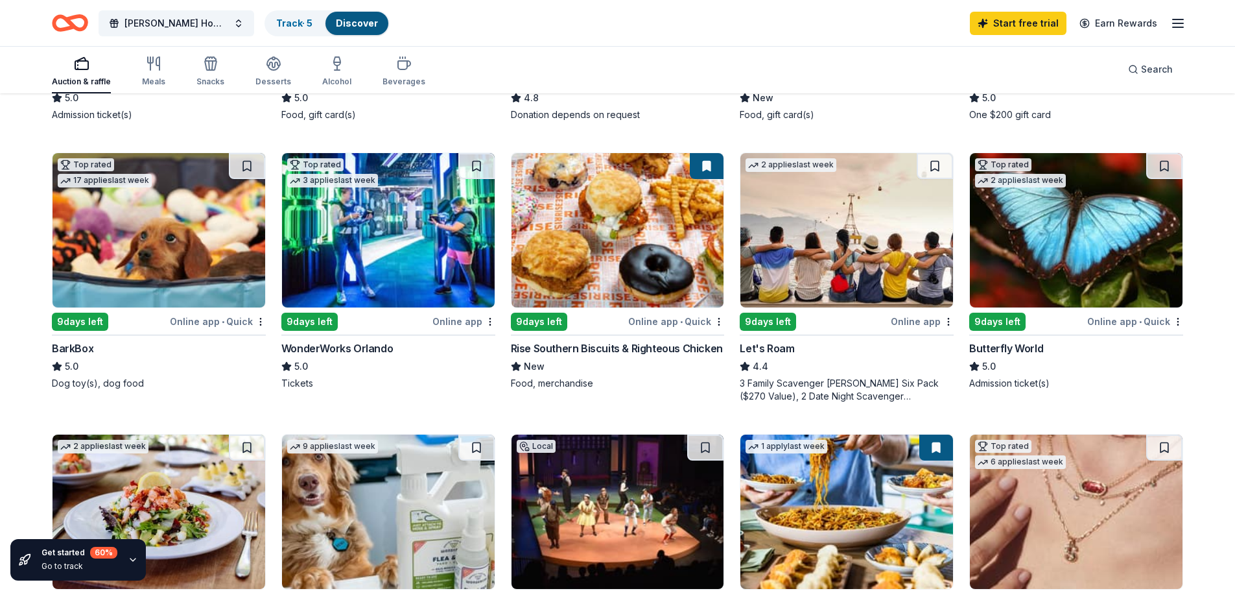
scroll to position [346, 0]
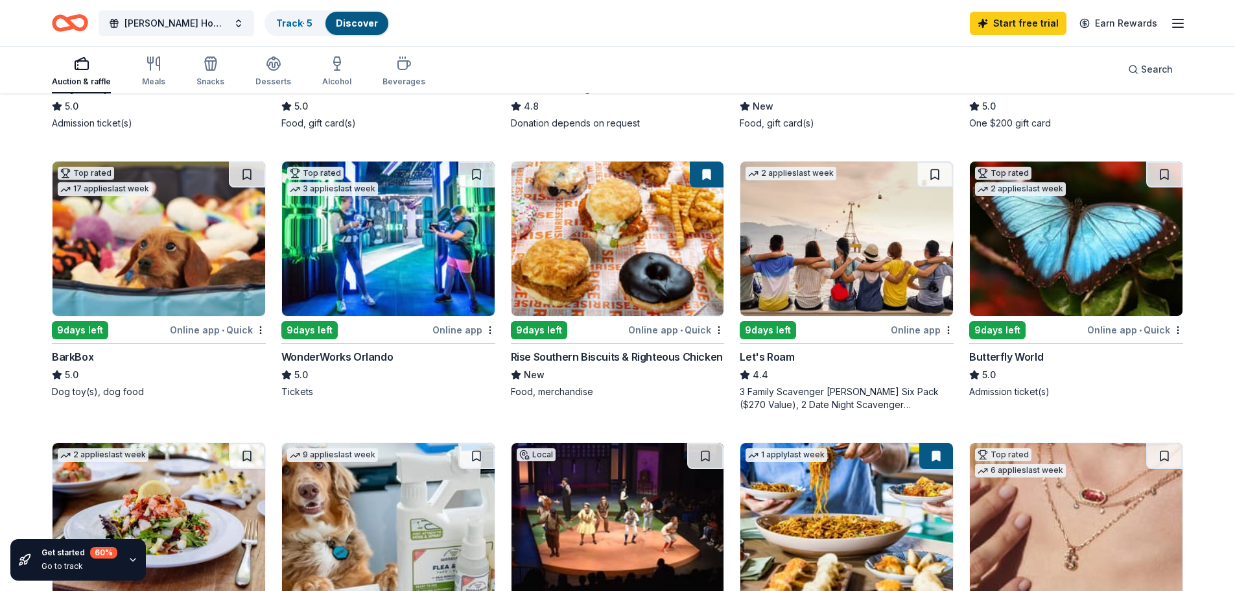
click at [605, 263] on img at bounding box center [617, 238] width 213 height 154
click at [410, 266] on img at bounding box center [388, 238] width 213 height 154
click at [828, 248] on img at bounding box center [846, 238] width 213 height 154
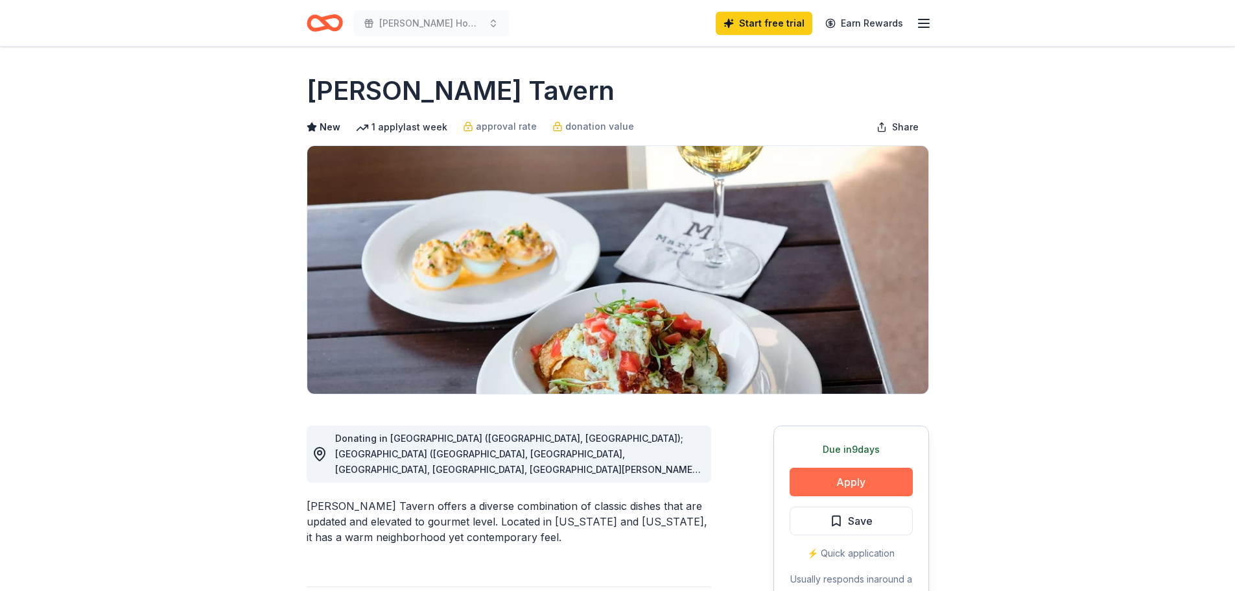
click at [860, 484] on button "Apply" at bounding box center [851, 481] width 123 height 29
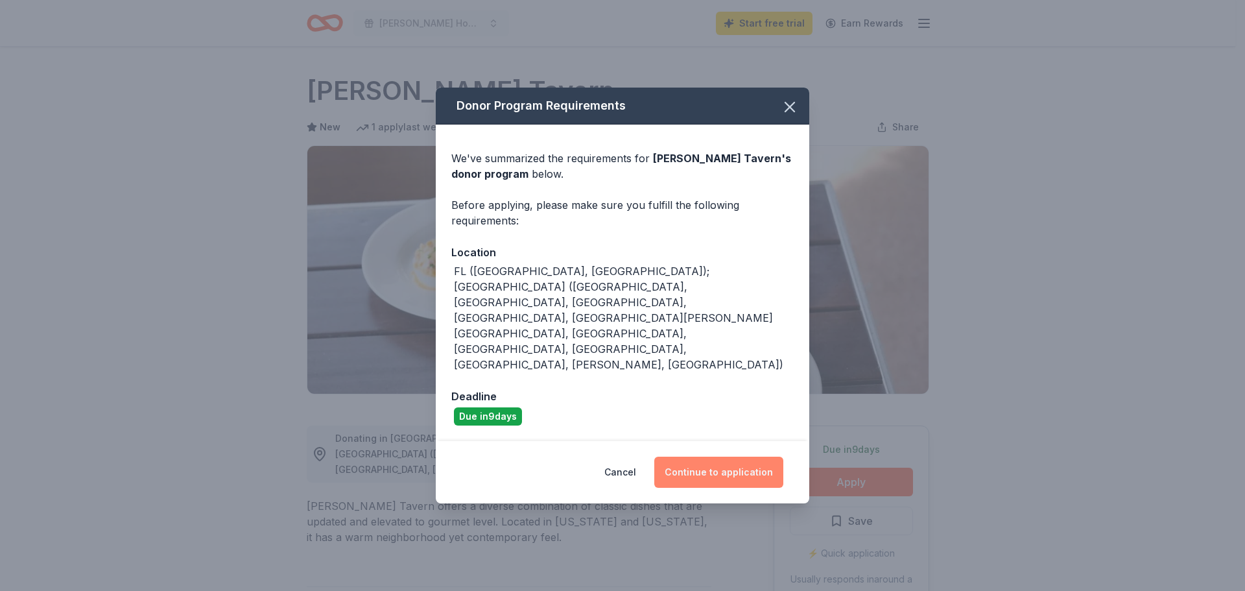
click at [697, 456] on button "Continue to application" at bounding box center [718, 471] width 129 height 31
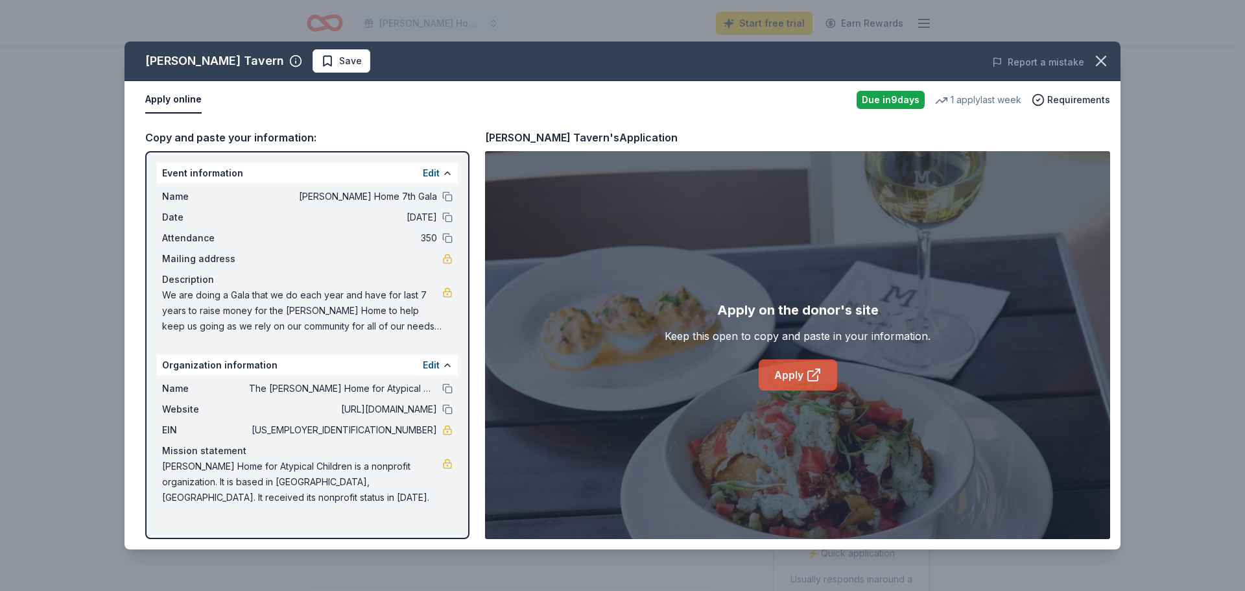
click at [787, 375] on link "Apply" at bounding box center [797, 374] width 78 height 31
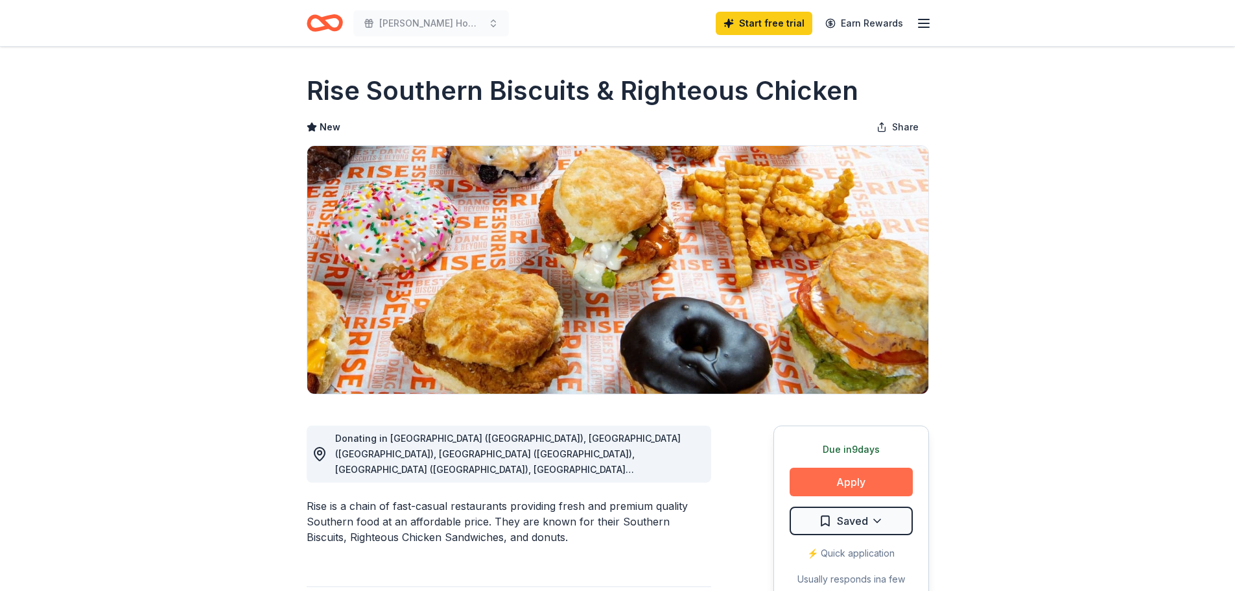
click at [830, 479] on button "Apply" at bounding box center [851, 481] width 123 height 29
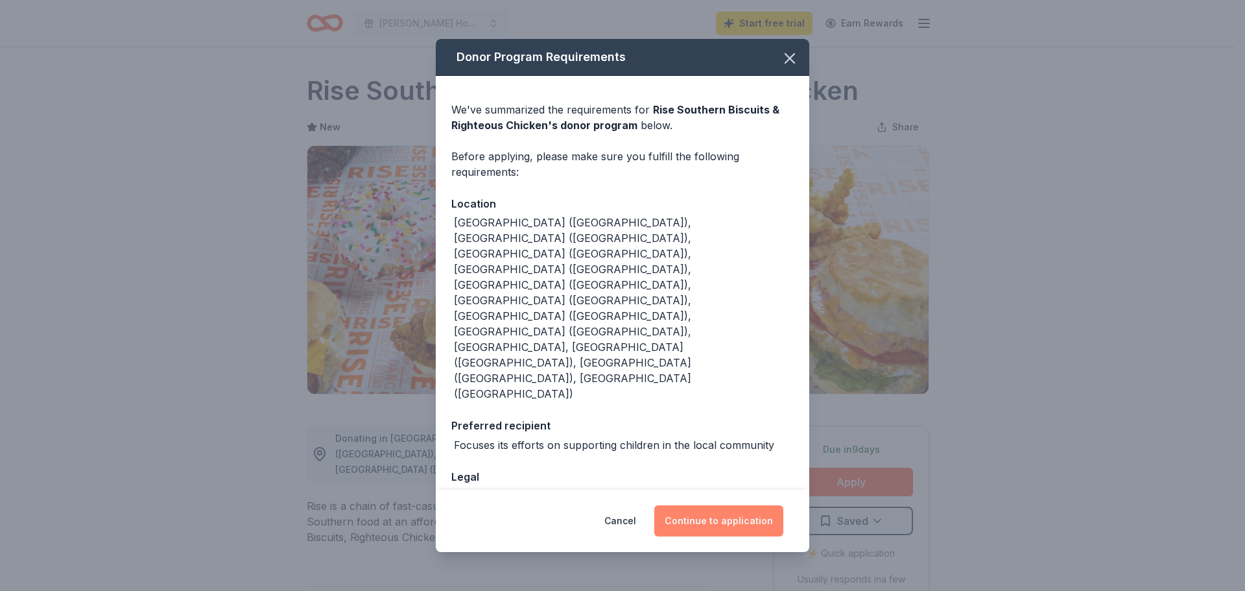
click at [723, 505] on button "Continue to application" at bounding box center [718, 520] width 129 height 31
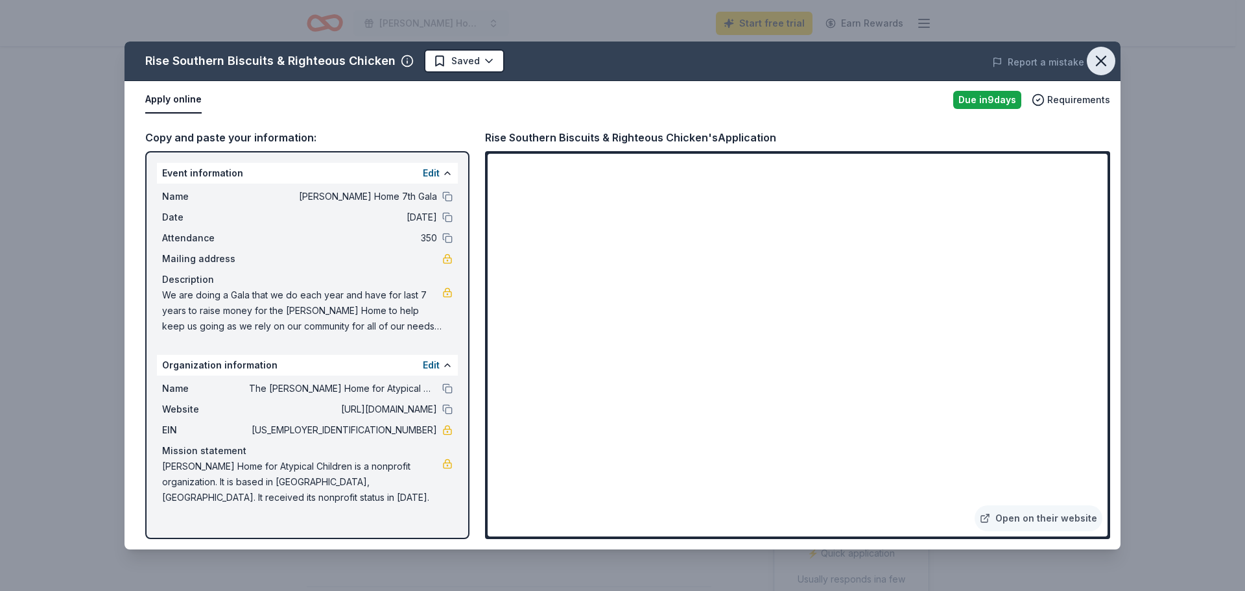
click at [1097, 64] on icon "button" at bounding box center [1100, 60] width 9 height 9
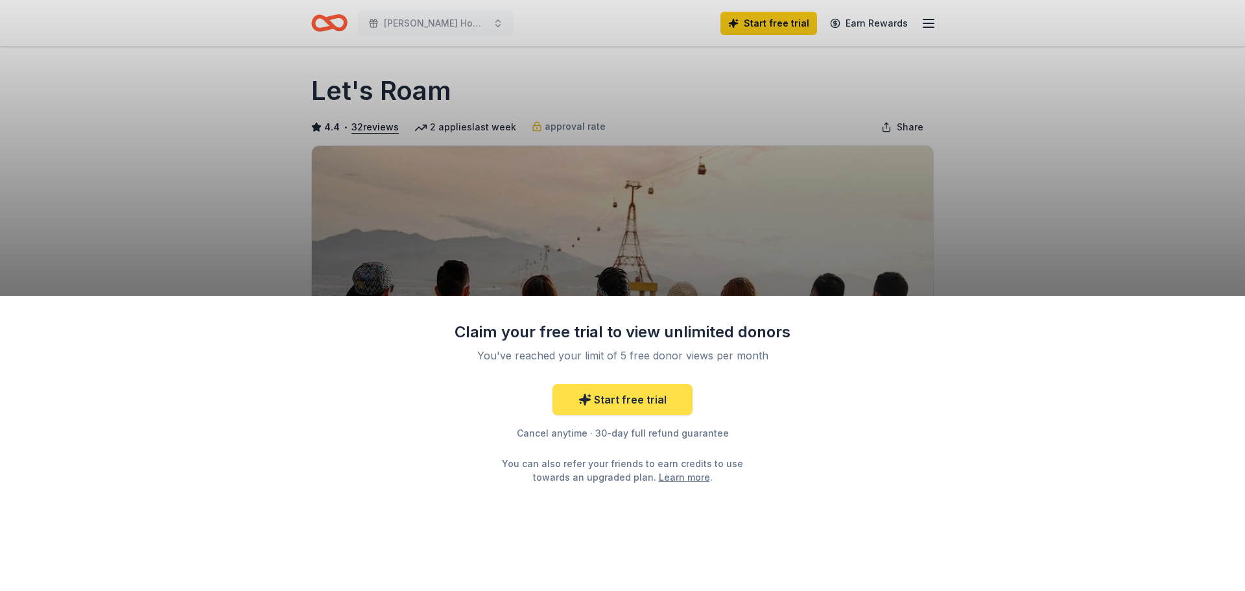
click at [648, 397] on link "Start free trial" at bounding box center [622, 399] width 140 height 31
click at [627, 399] on link "Start free trial" at bounding box center [622, 399] width 140 height 31
click at [615, 392] on link "Start free trial" at bounding box center [622, 399] width 140 height 31
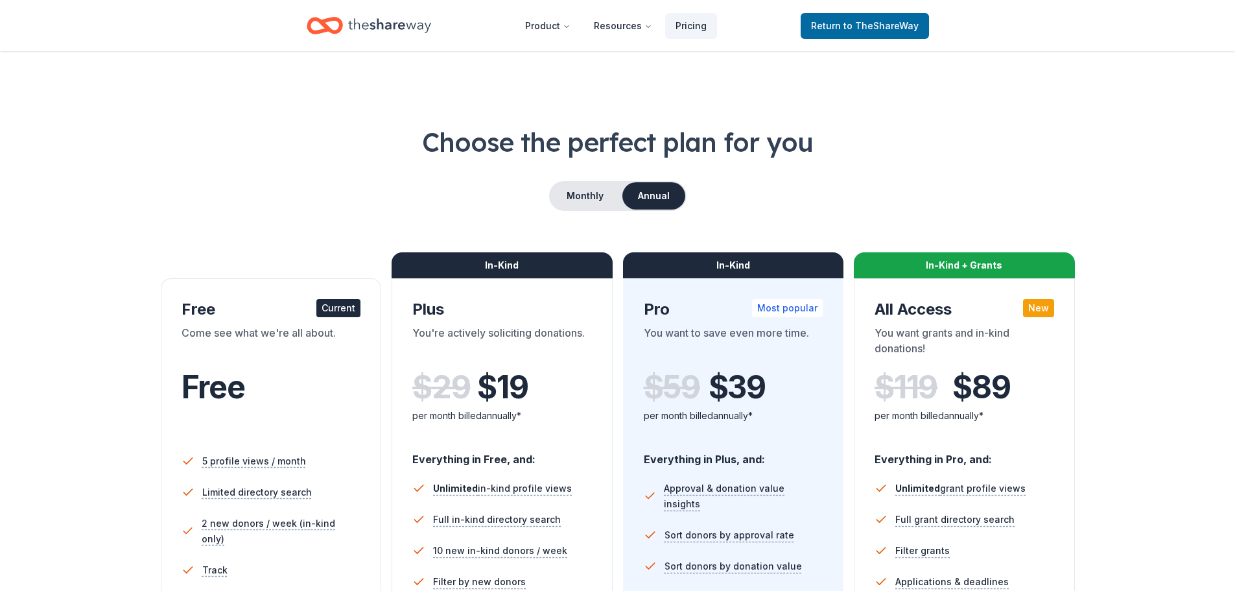
click at [320, 312] on div "Current" at bounding box center [338, 308] width 44 height 18
click at [857, 27] on span "to TheShareWay" at bounding box center [880, 25] width 75 height 11
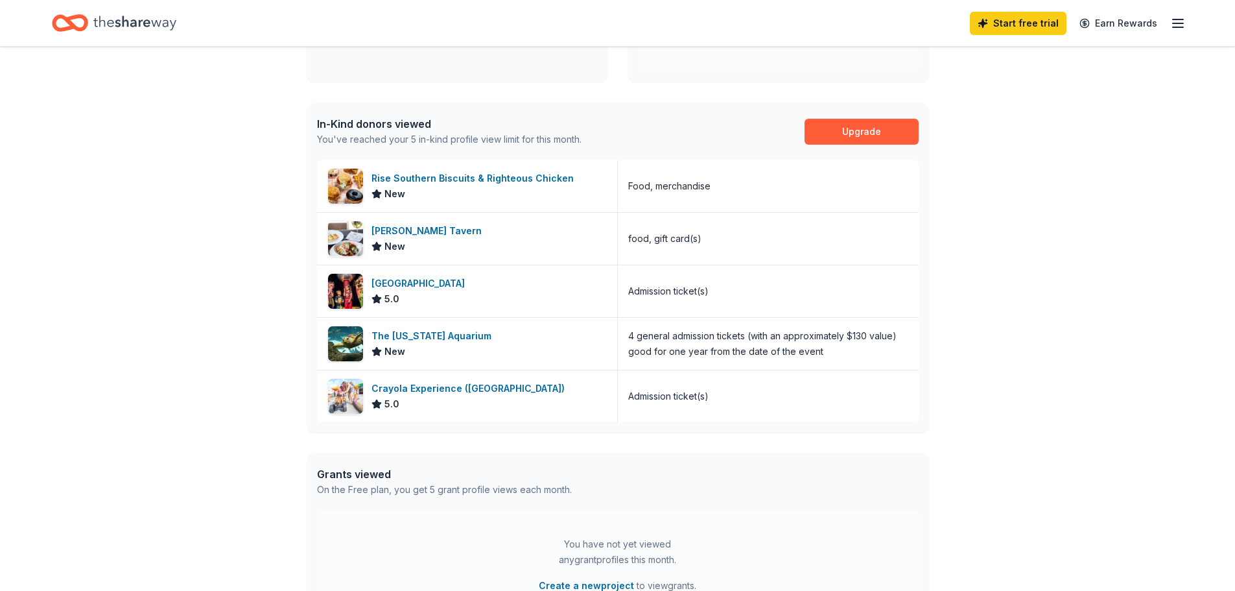
scroll to position [289, 0]
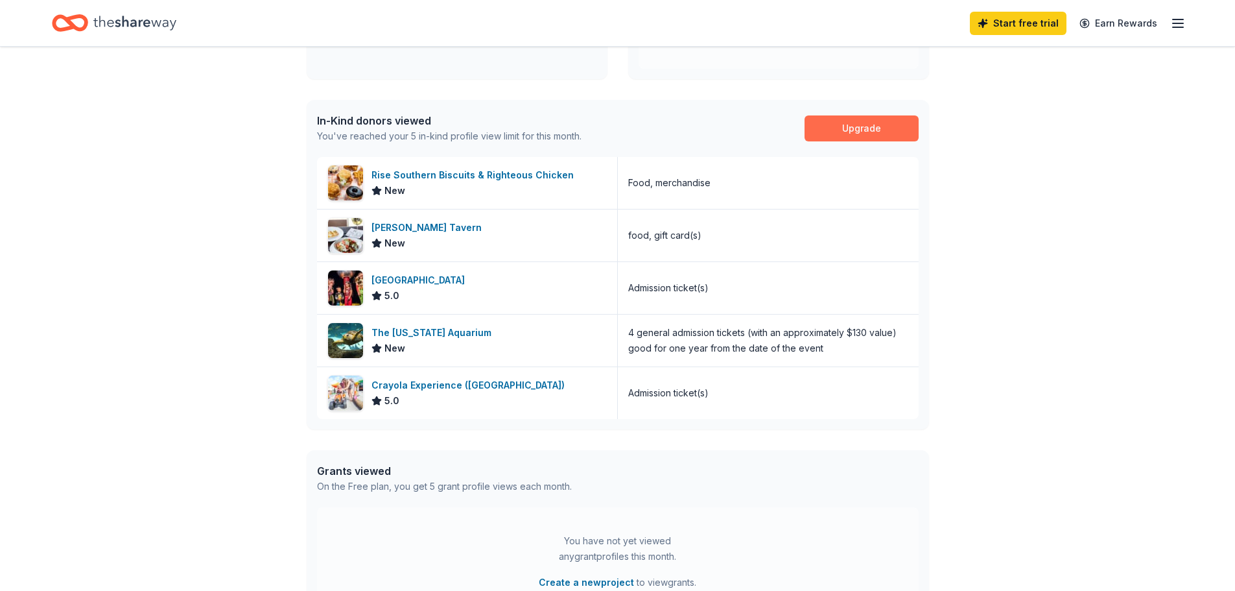
click at [851, 123] on link "Upgrade" at bounding box center [861, 128] width 114 height 26
